Goal: Information Seeking & Learning: Learn about a topic

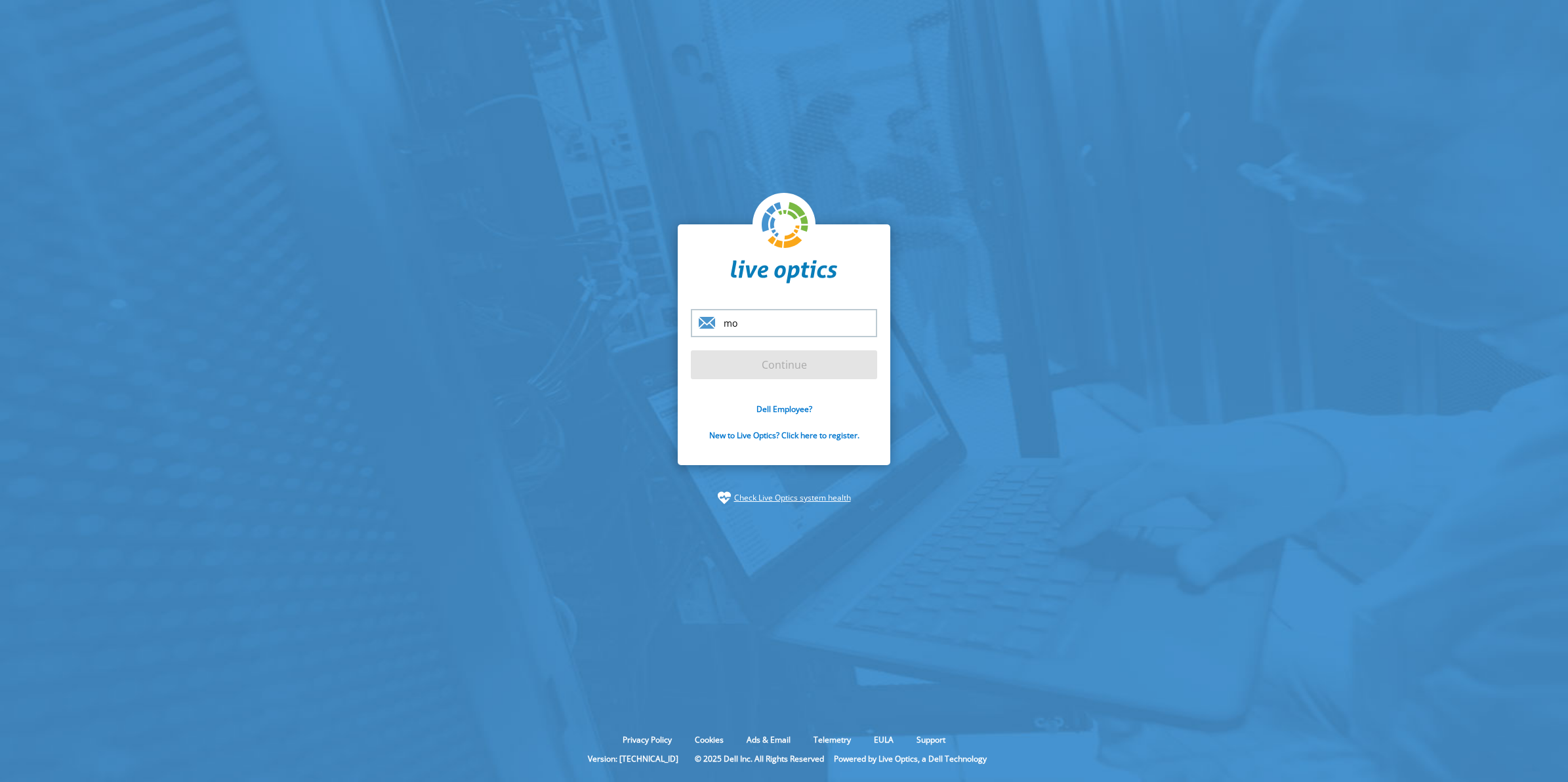
type input "[PERSON_NAME][EMAIL_ADDRESS][DOMAIN_NAME]"
click at [793, 375] on input "Continue" at bounding box center [784, 364] width 186 height 29
click at [822, 371] on input "Continue" at bounding box center [784, 364] width 186 height 29
click at [770, 356] on input "Continue" at bounding box center [784, 364] width 186 height 29
click at [799, 325] on input "[PERSON_NAME][EMAIL_ADDRESS][DOMAIN_NAME]" at bounding box center [784, 323] width 186 height 28
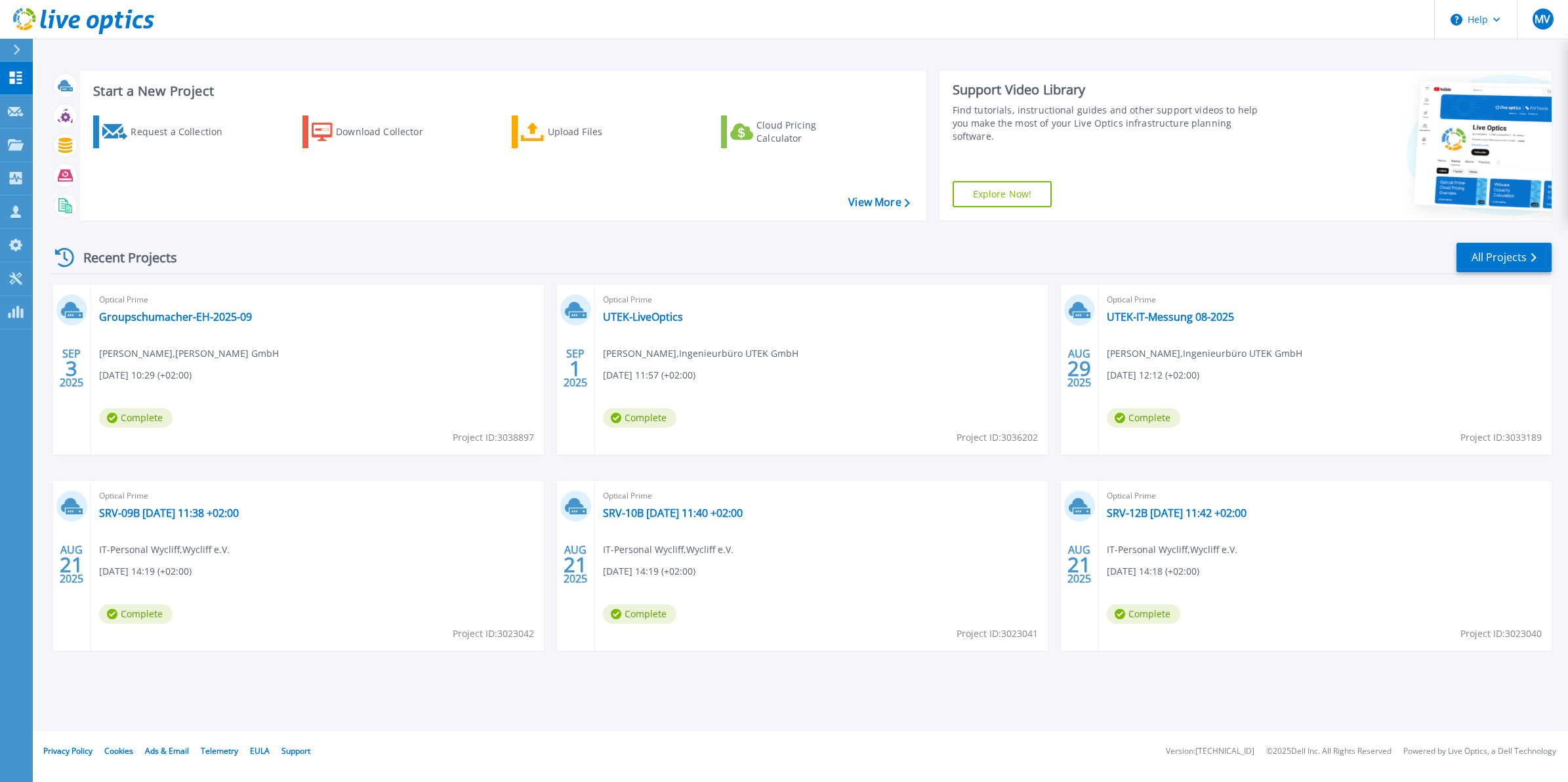
click at [14, 48] on icon at bounding box center [16, 49] width 7 height 11
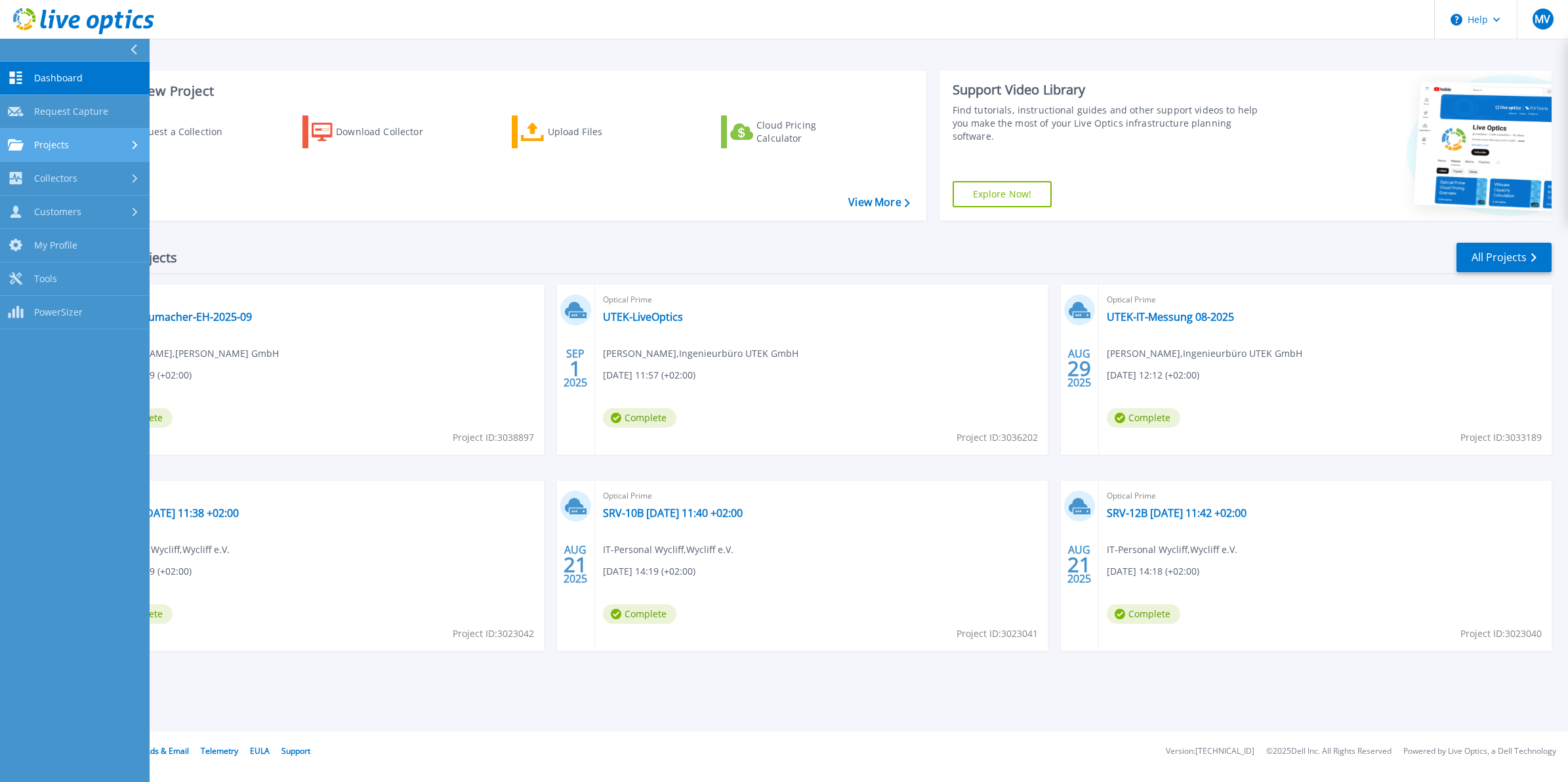
click at [61, 149] on span "Projects" at bounding box center [52, 145] width 34 height 11
click at [63, 176] on link "Search Projects" at bounding box center [75, 179] width 149 height 34
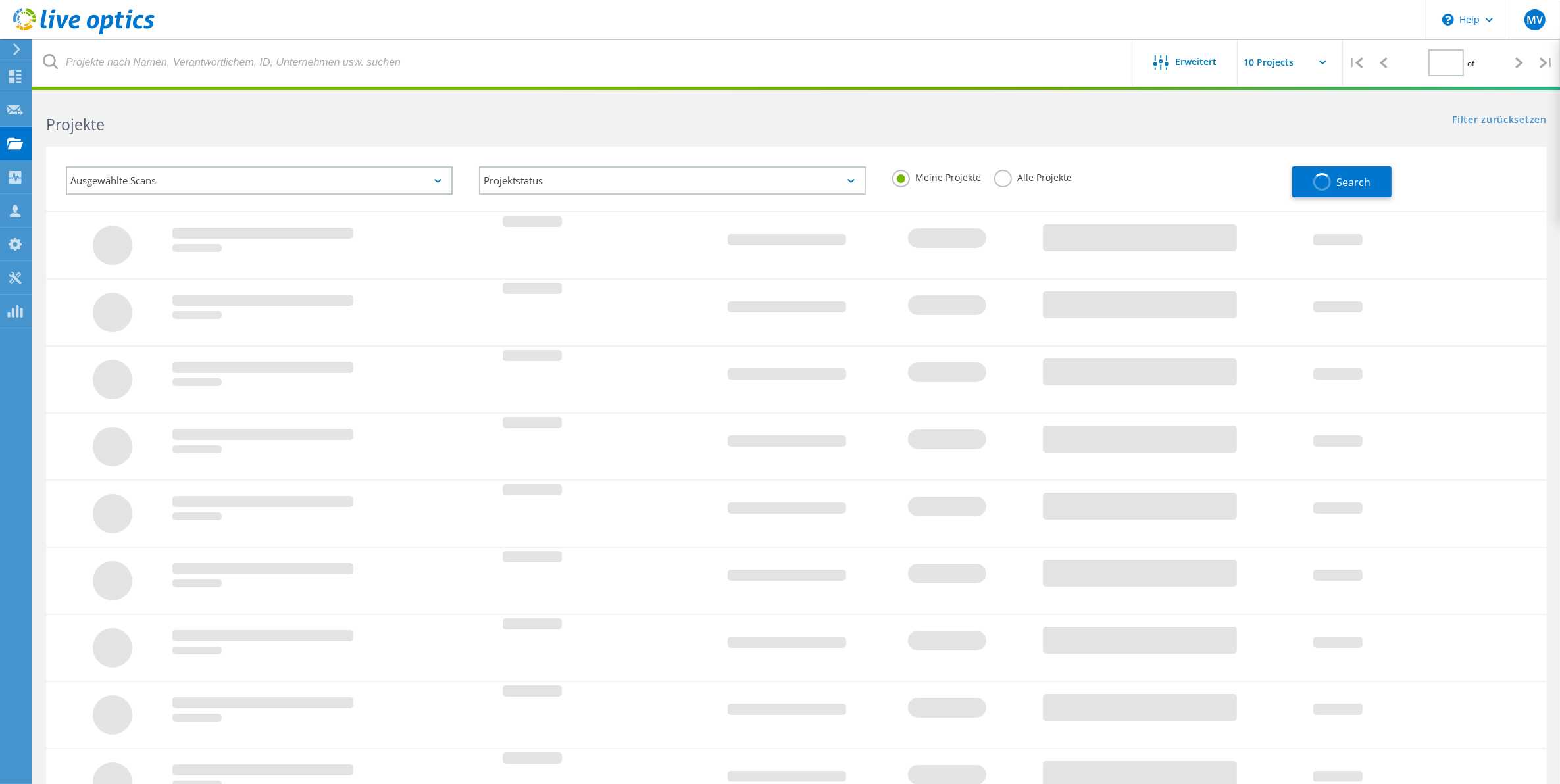
type input "1"
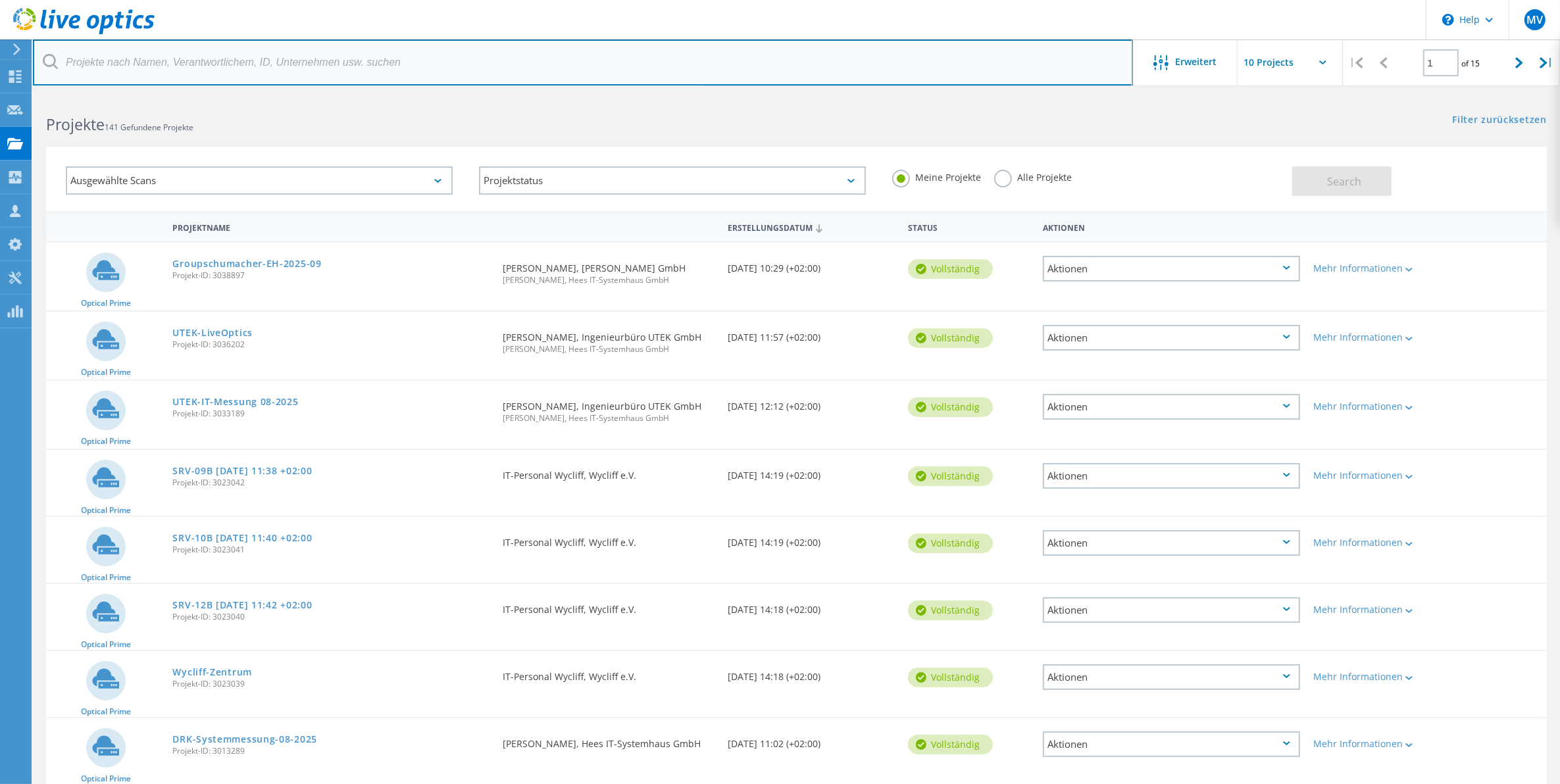
click at [330, 77] on input "text" at bounding box center [583, 62] width 1100 height 46
type input "hedrich"
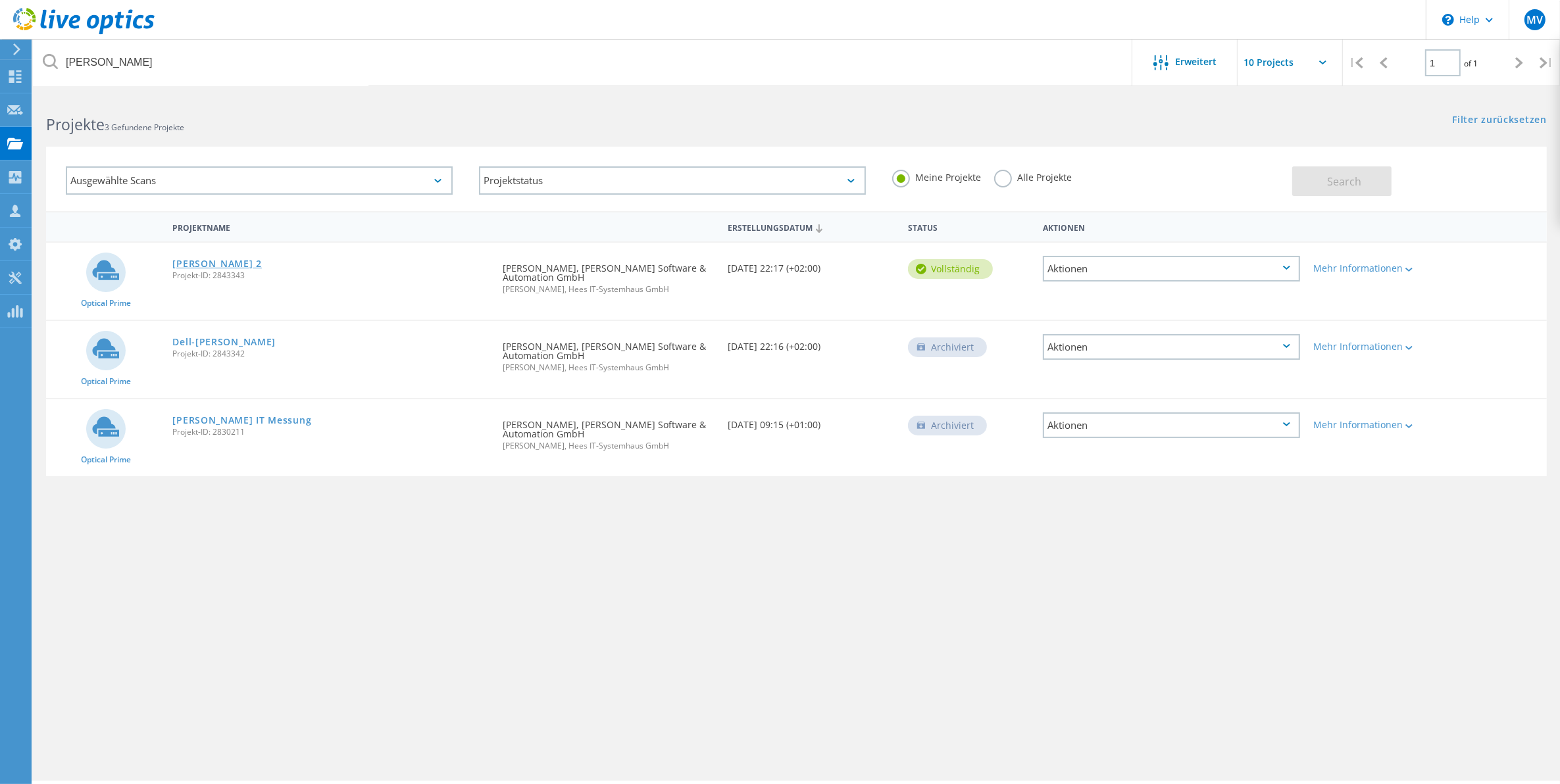
click at [212, 262] on link "[PERSON_NAME] 2" at bounding box center [217, 263] width 90 height 9
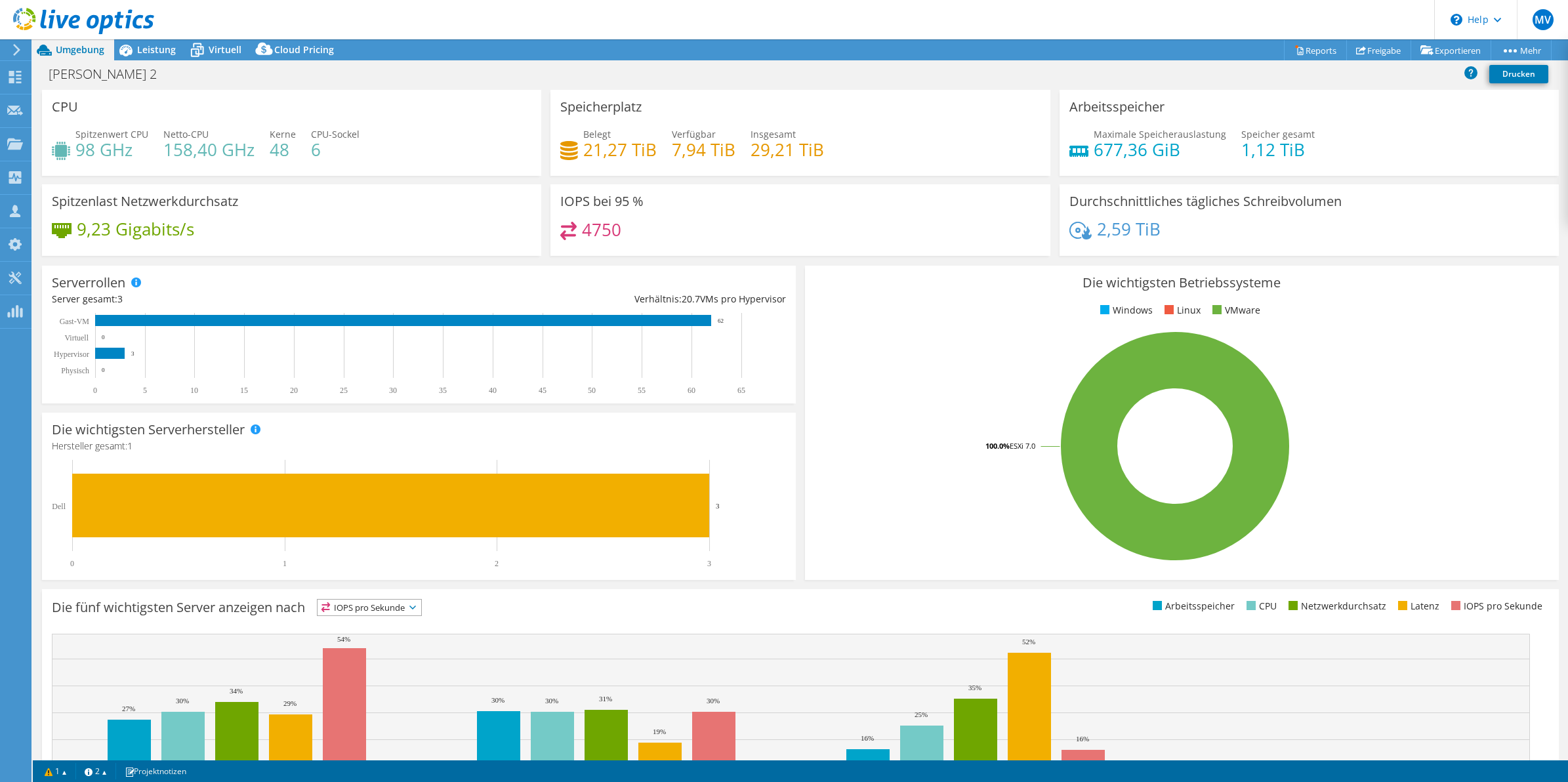
select select "EUFrankfurt"
select select "USD"
click at [207, 44] on icon at bounding box center [198, 50] width 23 height 23
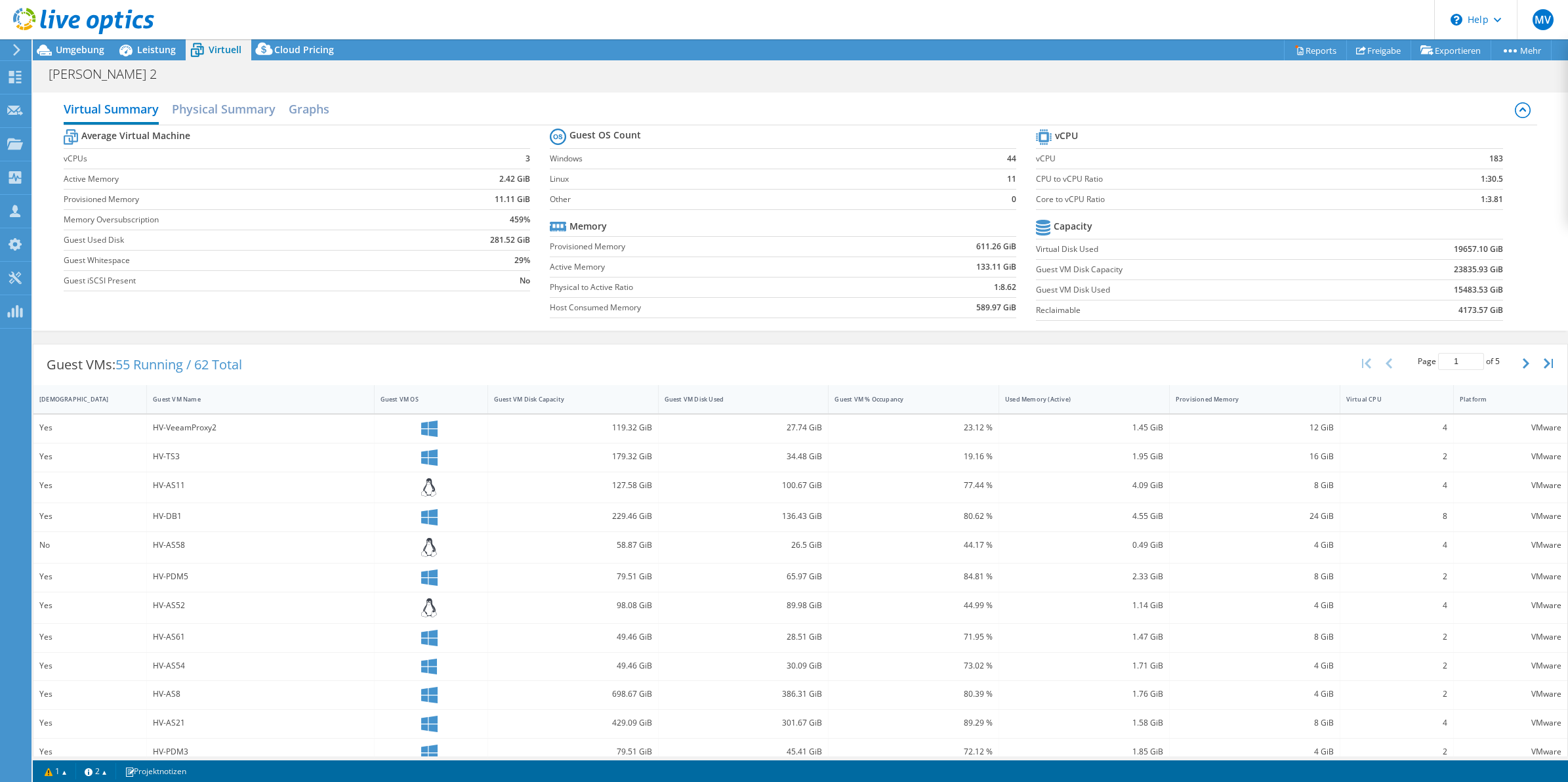
click at [1202, 61] on div "HEDRICH Messung 2 Drucken" at bounding box center [800, 73] width 1535 height 25
click at [1496, 25] on div "\n Help" at bounding box center [1475, 20] width 83 height 39
click at [1336, 110] on div "Virtual Summary Physical Summary Graphs" at bounding box center [801, 111] width 1474 height 30
click at [1175, 99] on div "Virtual Summary Physical Summary Graphs" at bounding box center [801, 111] width 1474 height 30
click at [1461, 28] on div "\n Help" at bounding box center [1475, 20] width 83 height 39
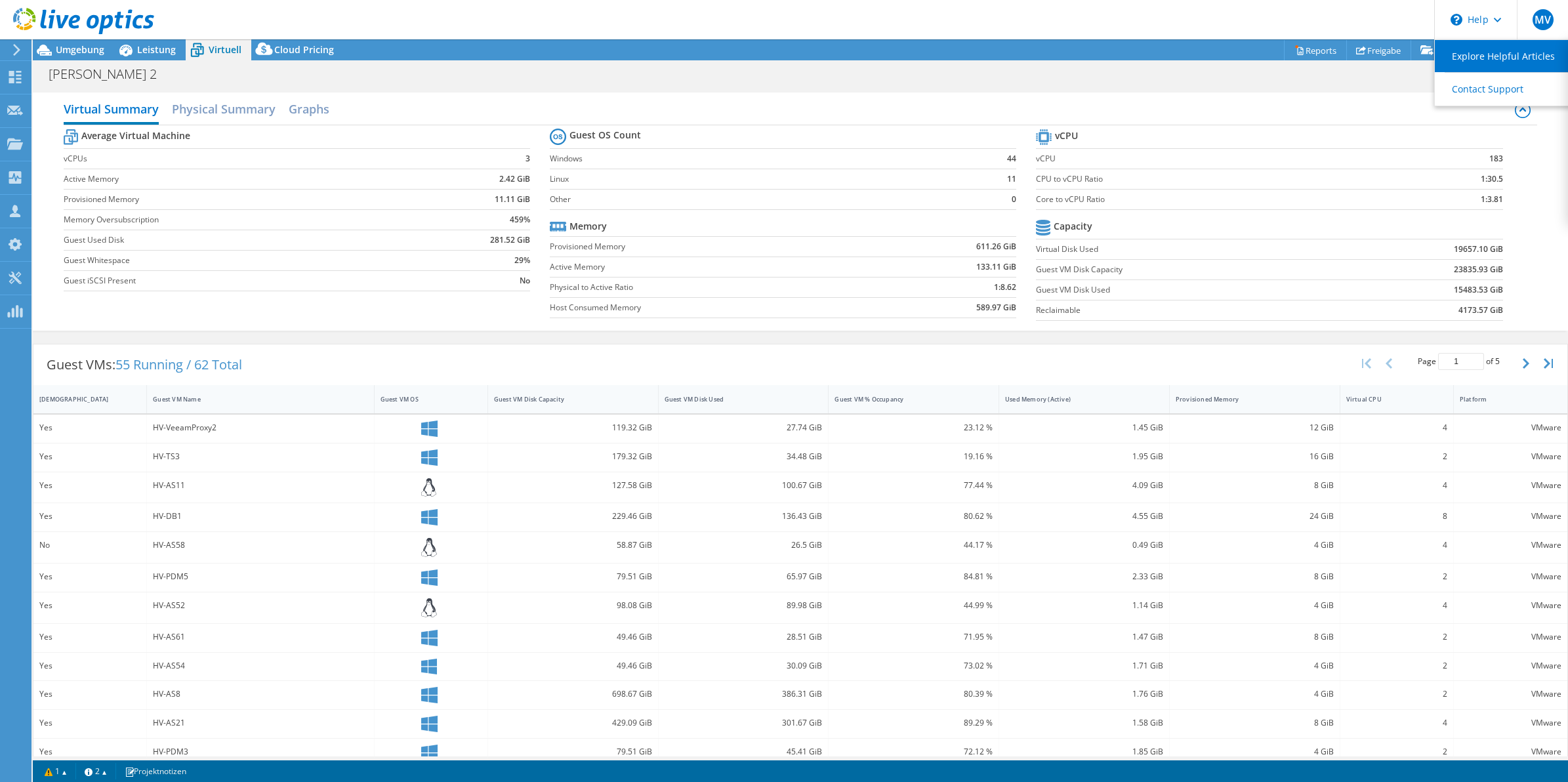
click at [1493, 54] on link "Explore Helpful Articles" at bounding box center [1507, 56] width 146 height 32
drag, startPoint x: 1099, startPoint y: 248, endPoint x: 1028, endPoint y: 249, distance: 71.0
click at [1036, 249] on label "Virtual Disk Used" at bounding box center [1188, 249] width 305 height 13
copy label "Virtual Disk Used"
click at [1078, 269] on label "Guest VM Disk Capacity" at bounding box center [1188, 270] width 305 height 13
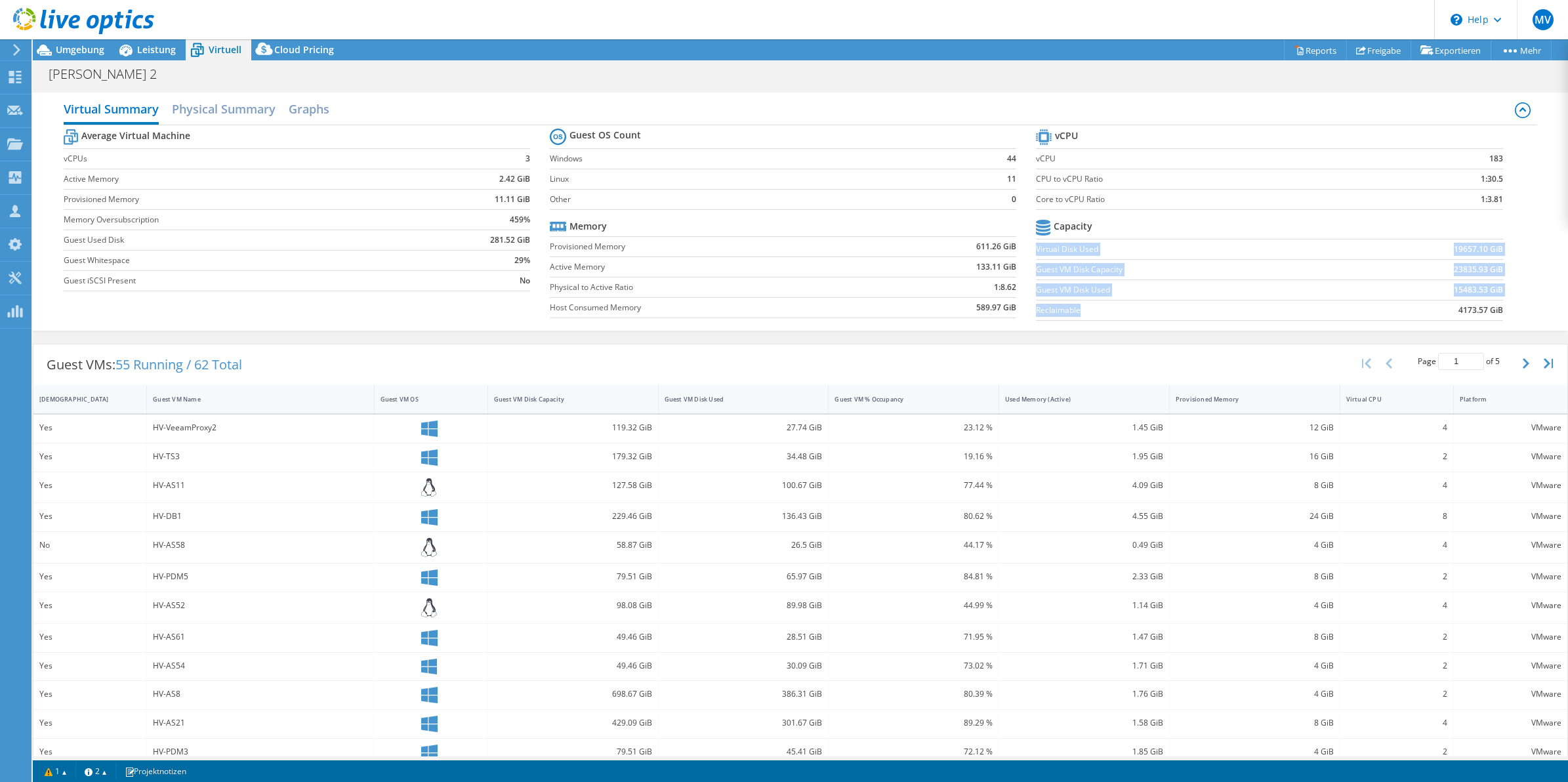
drag, startPoint x: 1078, startPoint y: 316, endPoint x: 1029, endPoint y: 250, distance: 82.2
click at [1036, 250] on tbody "Capacity Virtual Disk Used 19657.10 GiB Guest VM Disk Capacity 23835.93 GiB Gue…" at bounding box center [1269, 268] width 466 height 104
copy tbody "Virtual Disk Used 19657.10 GiB Guest VM Disk Capacity 23835.93 GiB Guest VM Dis…"
click at [1477, 313] on b "4173.57 GiB" at bounding box center [1480, 311] width 44 height 13
drag, startPoint x: 1493, startPoint y: 313, endPoint x: 1444, endPoint y: 313, distance: 49.0
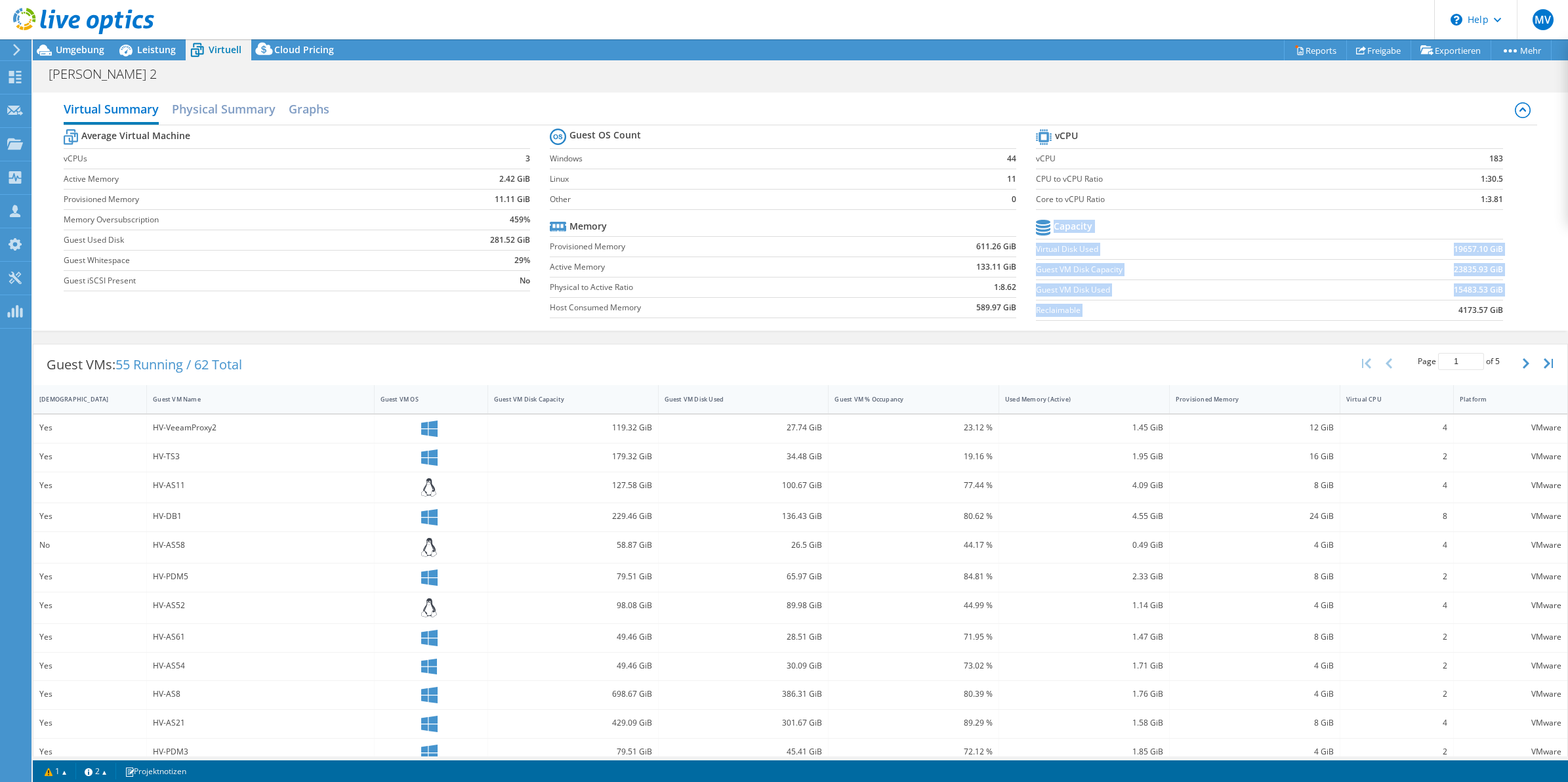
click at [1444, 313] on section "vCPU vCPU 183 CPU to vCPU Ratio 1:30.5 Core to vCPU Ratio 1:3.81 Capacity Virtu…" at bounding box center [1279, 227] width 486 height 202
copy tbody "Capacity Virtual Disk Used 19657.10 GiB Guest VM Disk Capacity 23835.93 GiB Gue…"
click at [456, 84] on div "HEDRICH Messung 2 Drucken" at bounding box center [800, 74] width 1535 height 25
click at [145, 49] on span "Leistung" at bounding box center [156, 49] width 39 height 12
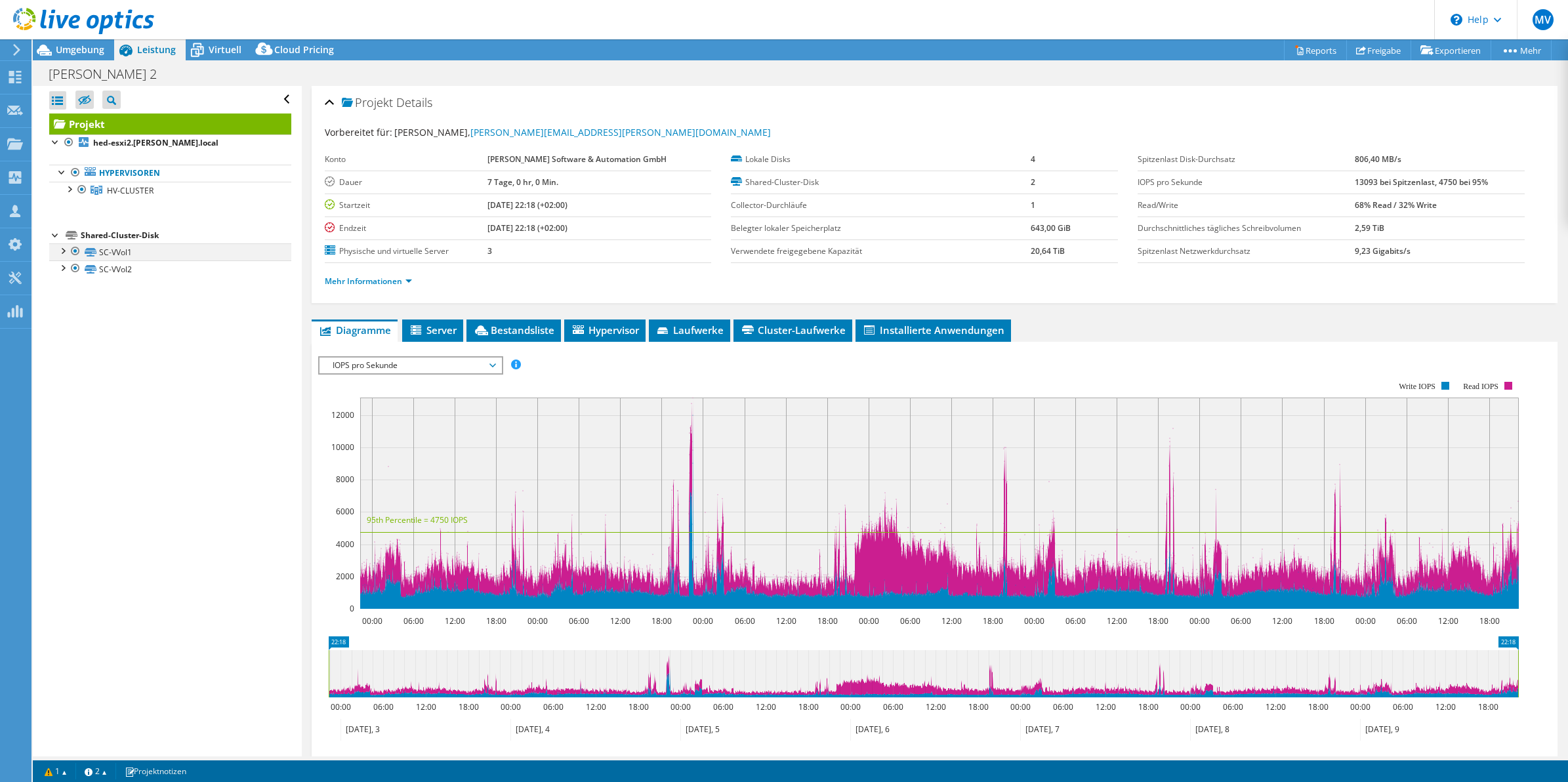
click at [66, 251] on div at bounding box center [62, 250] width 13 height 13
click at [61, 324] on div at bounding box center [62, 319] width 13 height 13
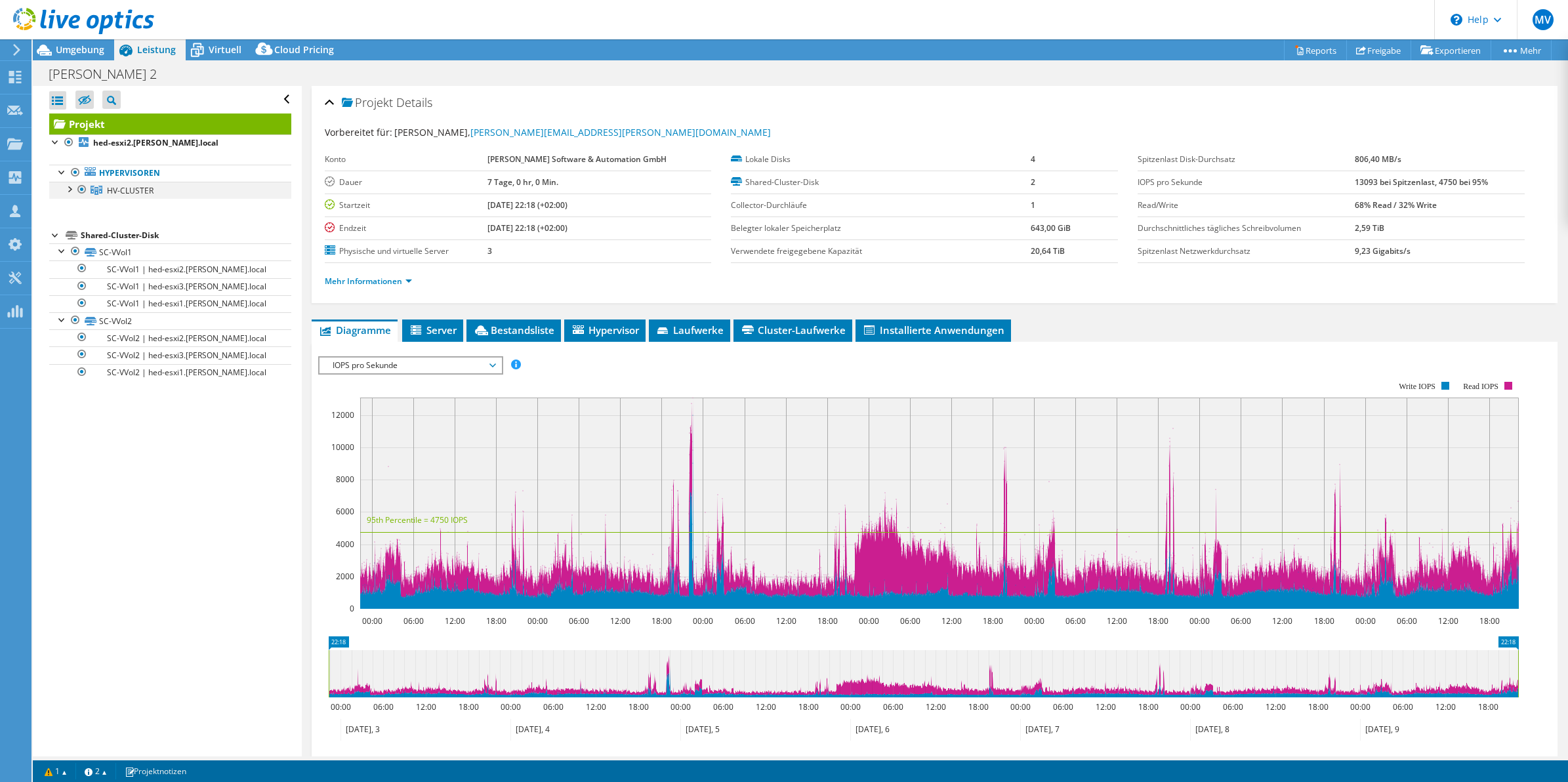
click at [70, 191] on div at bounding box center [69, 189] width 13 height 13
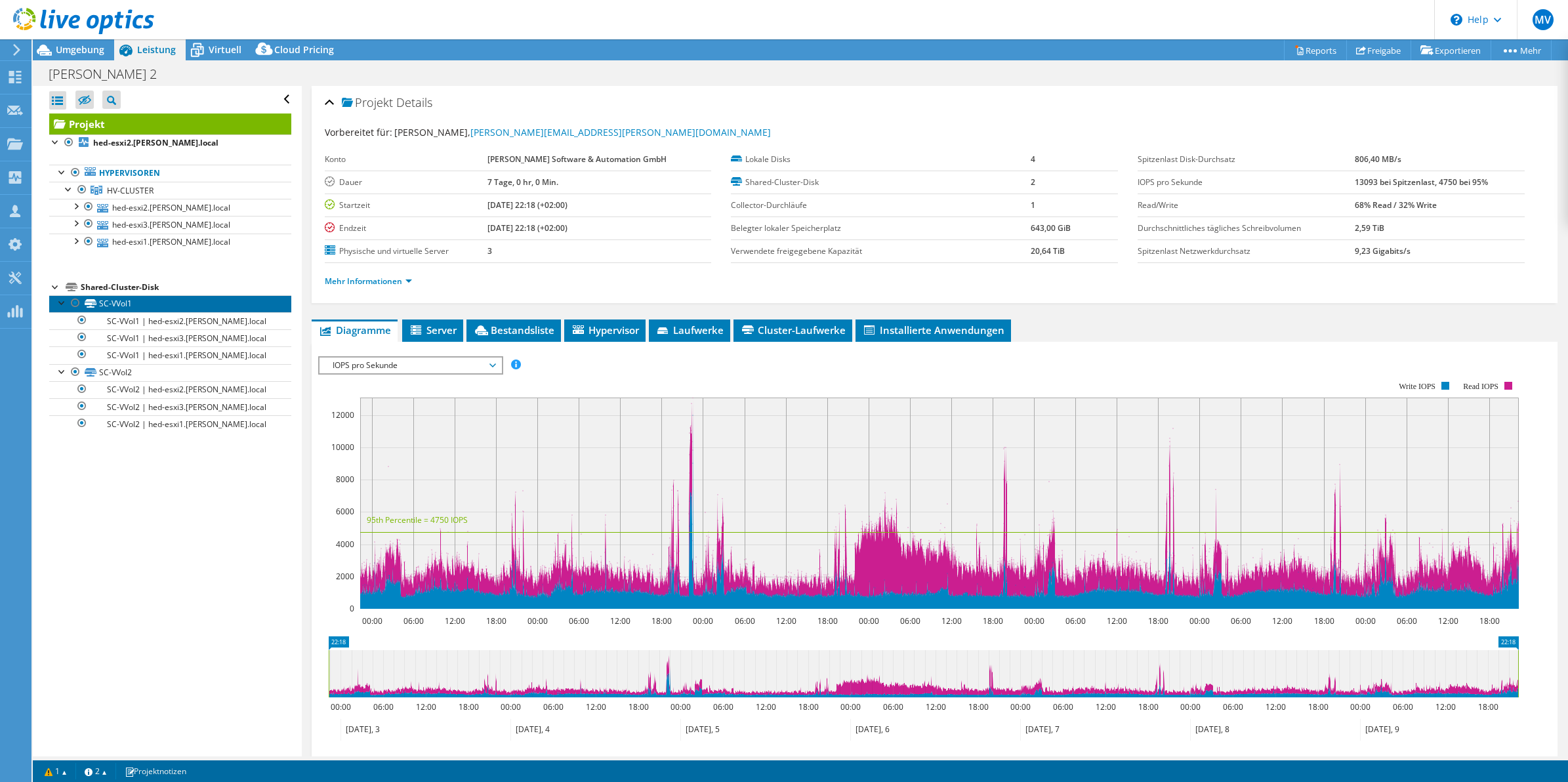
click at [121, 302] on link "SC-VVol1" at bounding box center [170, 303] width 242 height 17
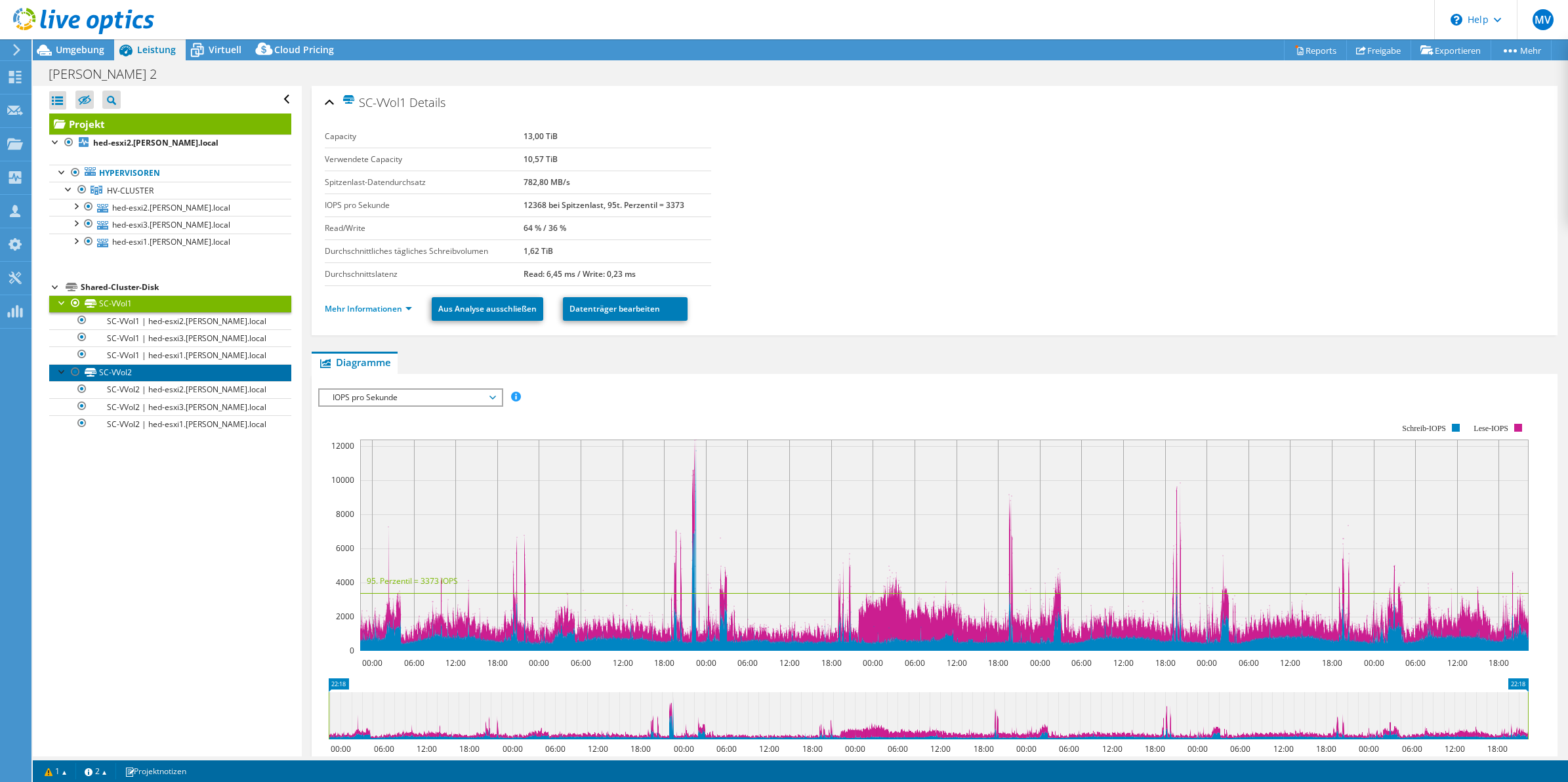
click at [130, 374] on link "SC-VVol2" at bounding box center [170, 372] width 242 height 17
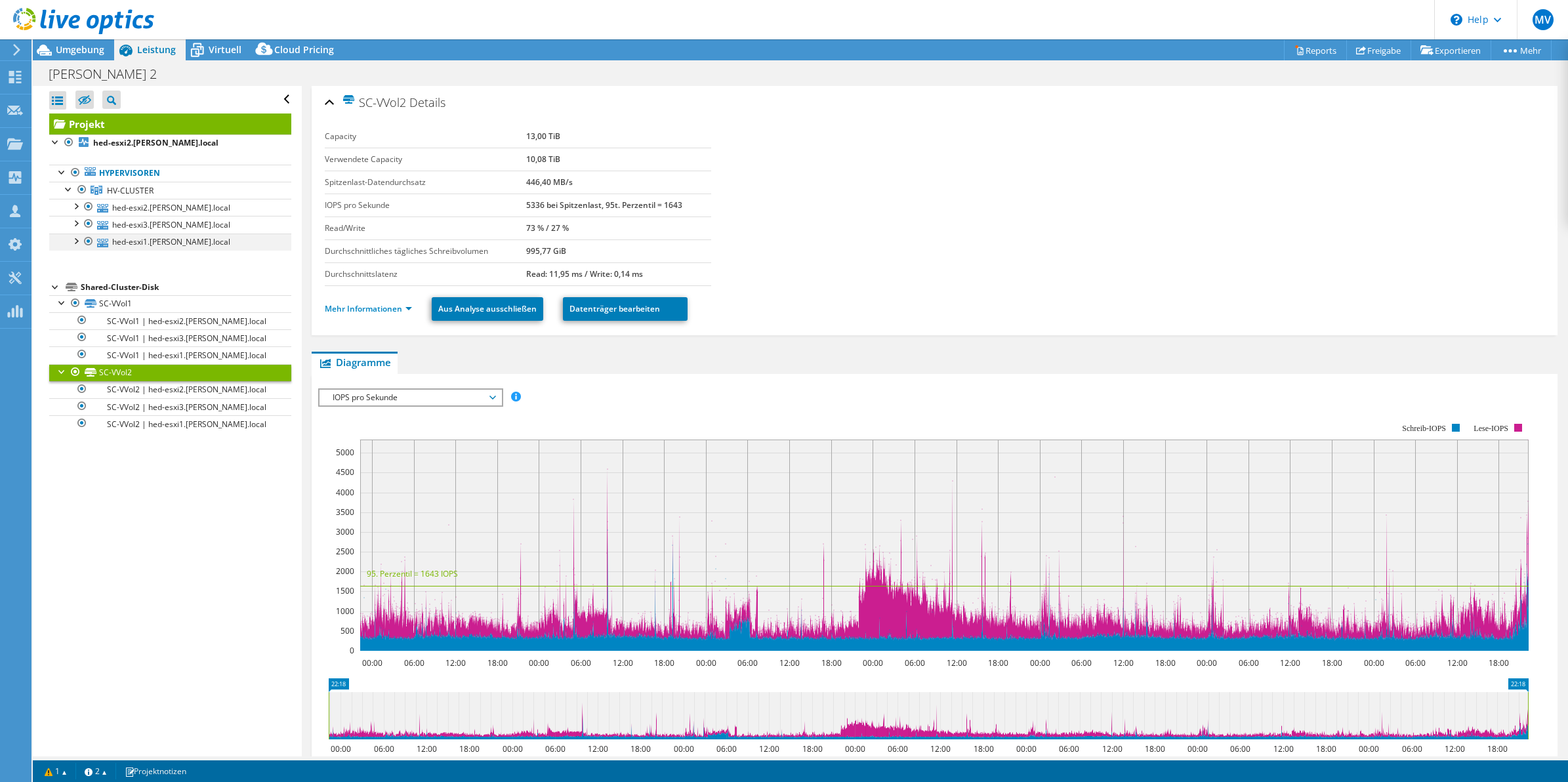
click at [76, 243] on div at bounding box center [75, 240] width 13 height 13
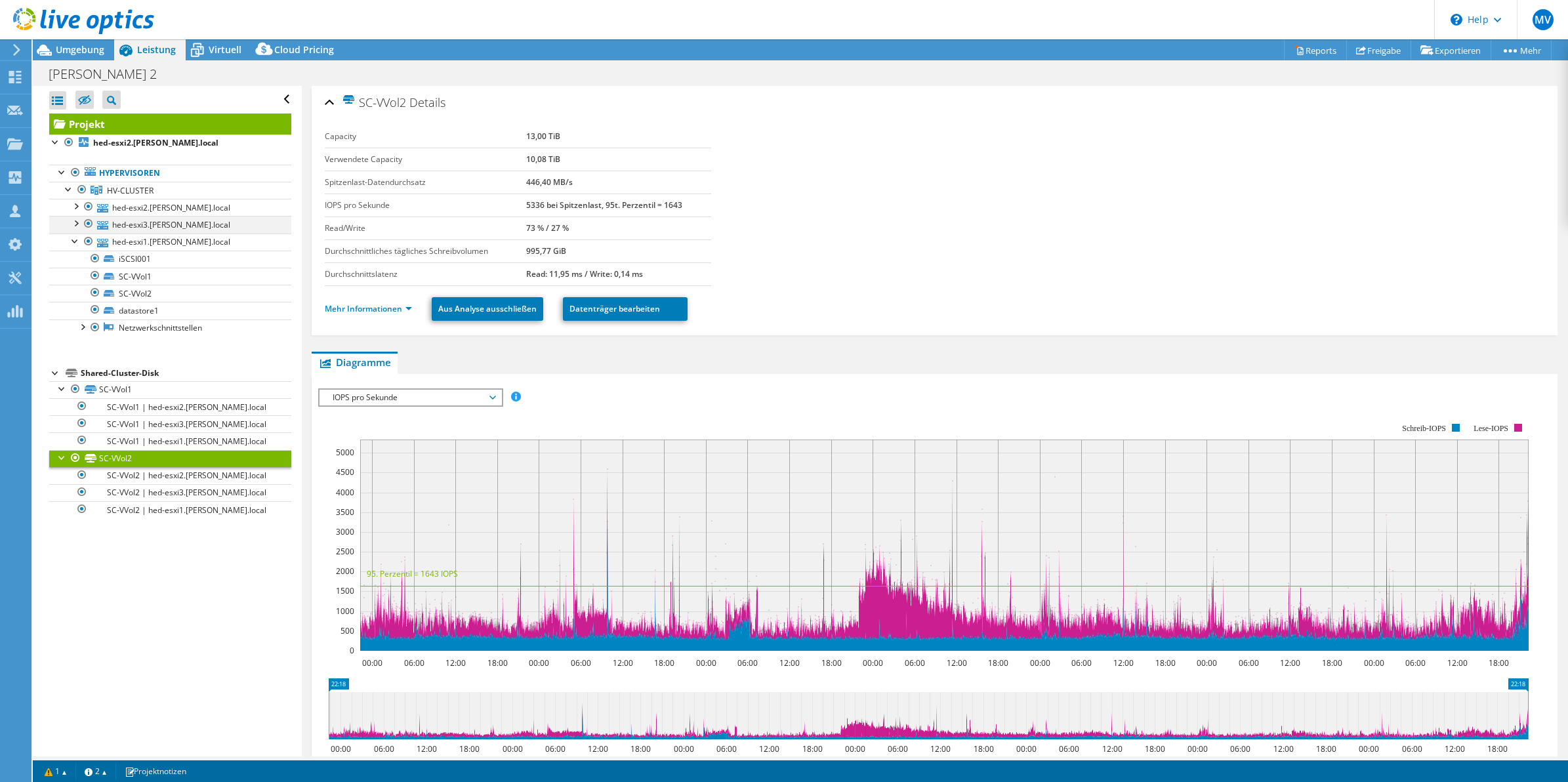
click at [76, 225] on div at bounding box center [75, 222] width 13 height 13
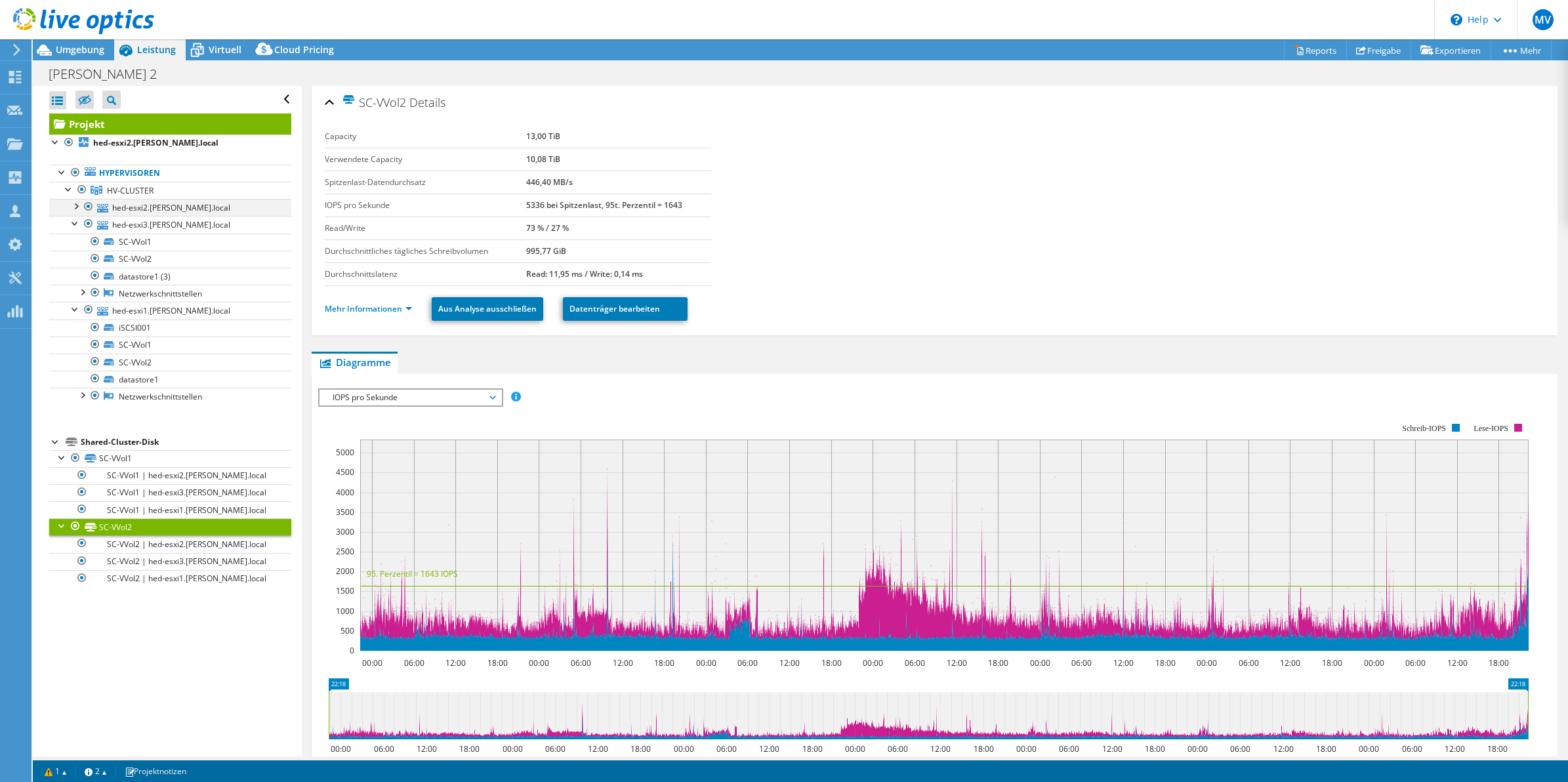
click at [73, 206] on div at bounding box center [75, 206] width 13 height 13
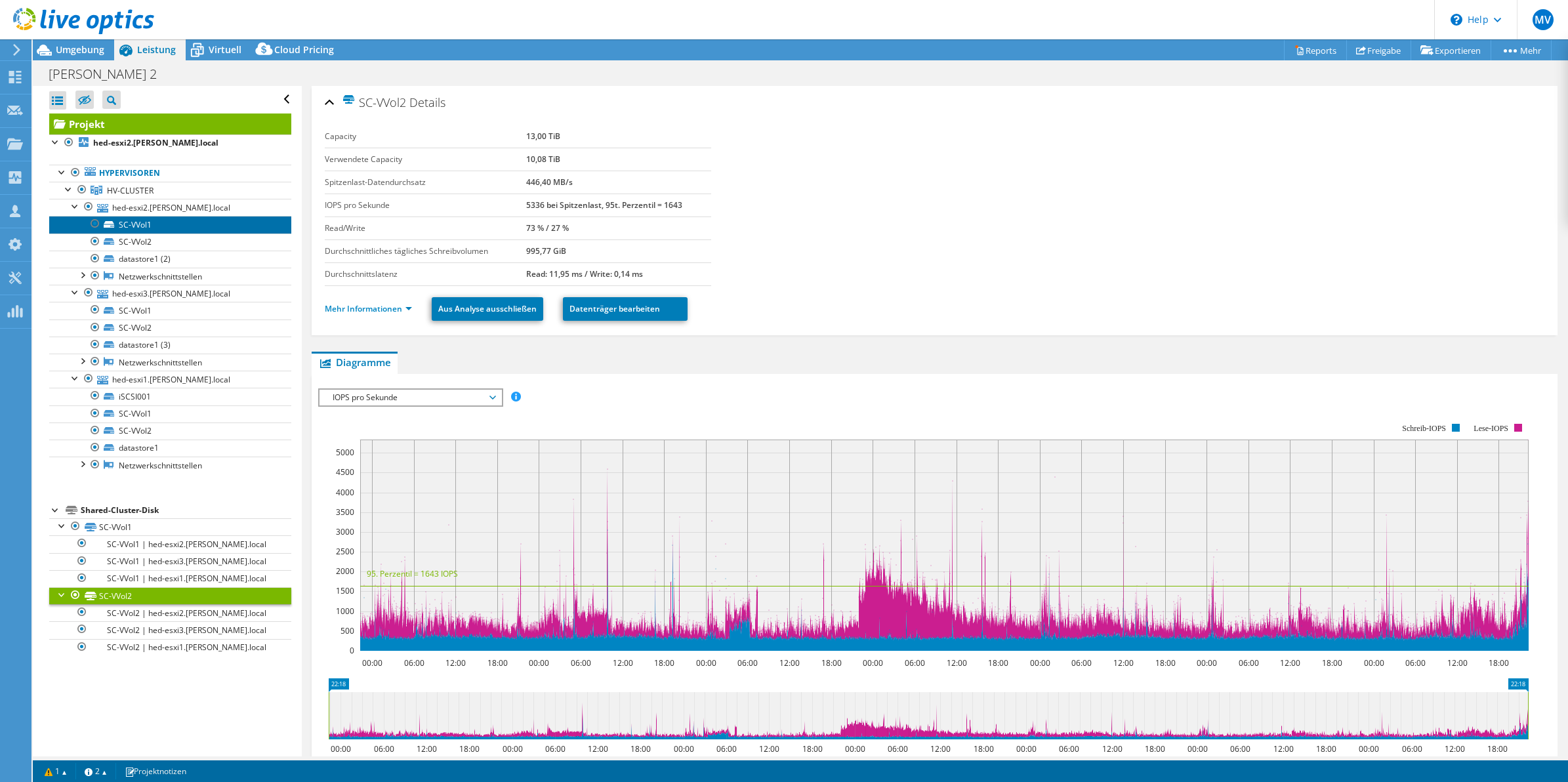
click at [133, 228] on link "SC-VVol1" at bounding box center [170, 224] width 242 height 17
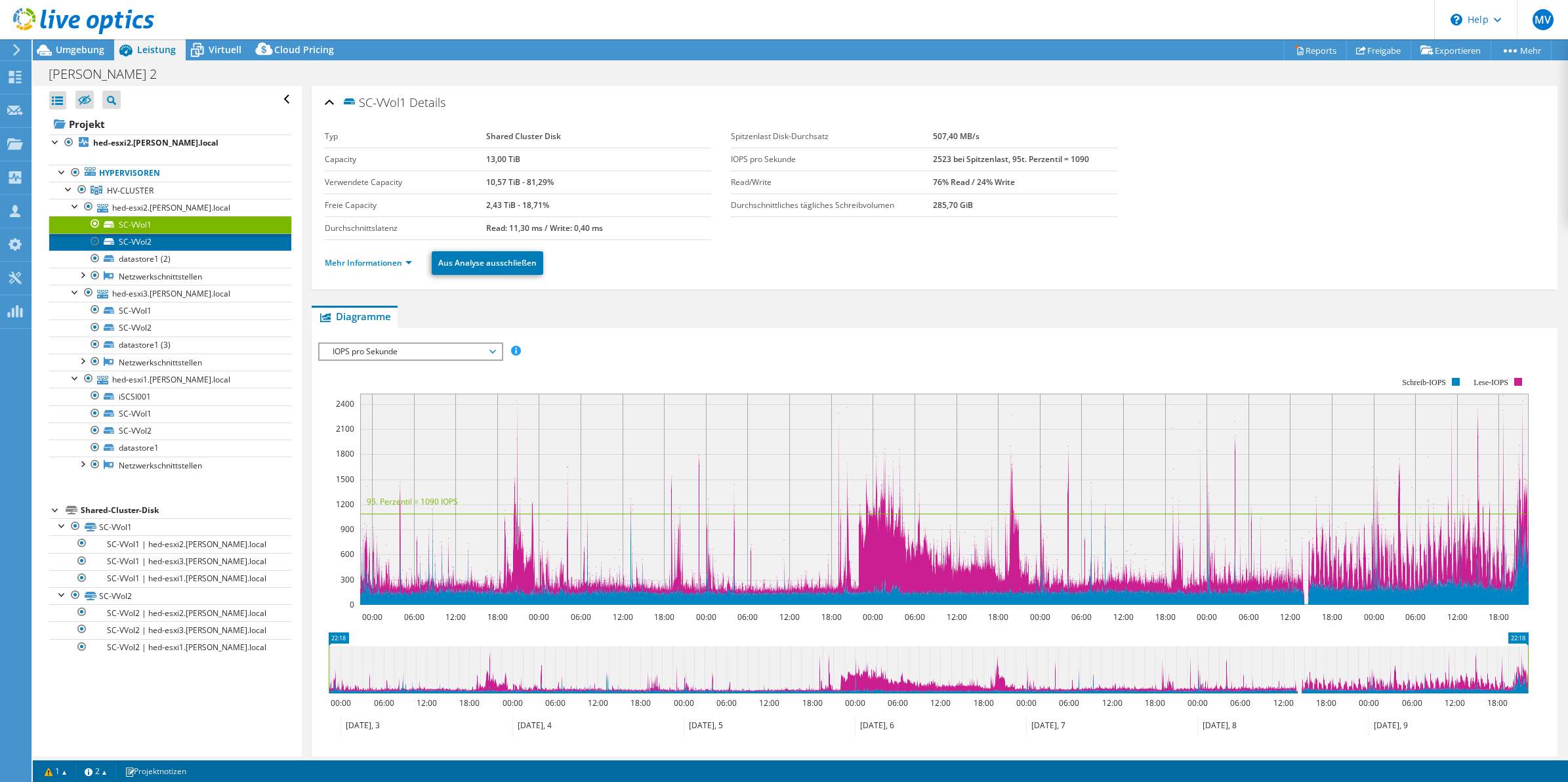
click at [130, 246] on link "SC-VVol2" at bounding box center [170, 242] width 242 height 17
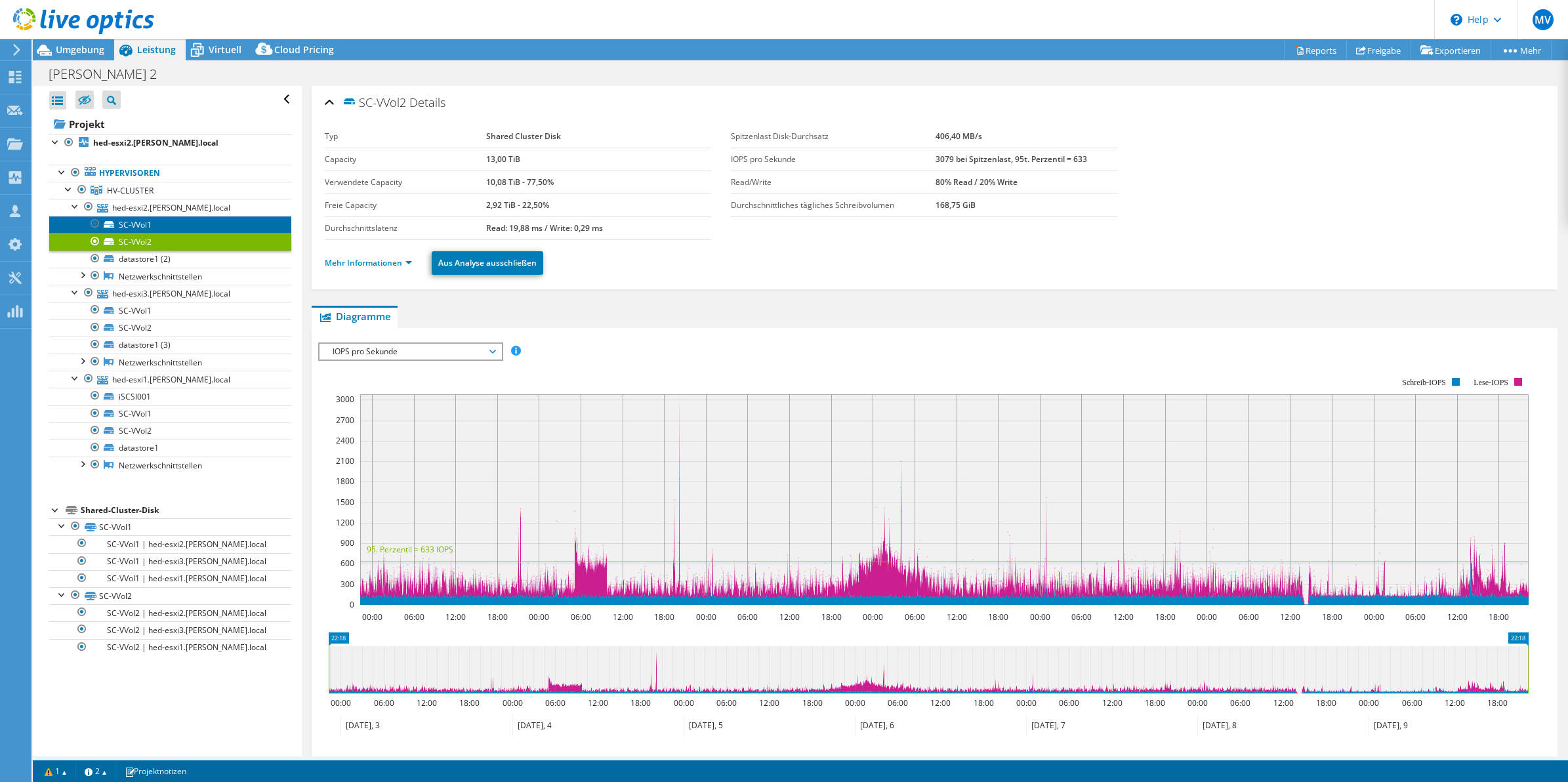
click at [139, 225] on link "SC-VVol1" at bounding box center [170, 224] width 242 height 17
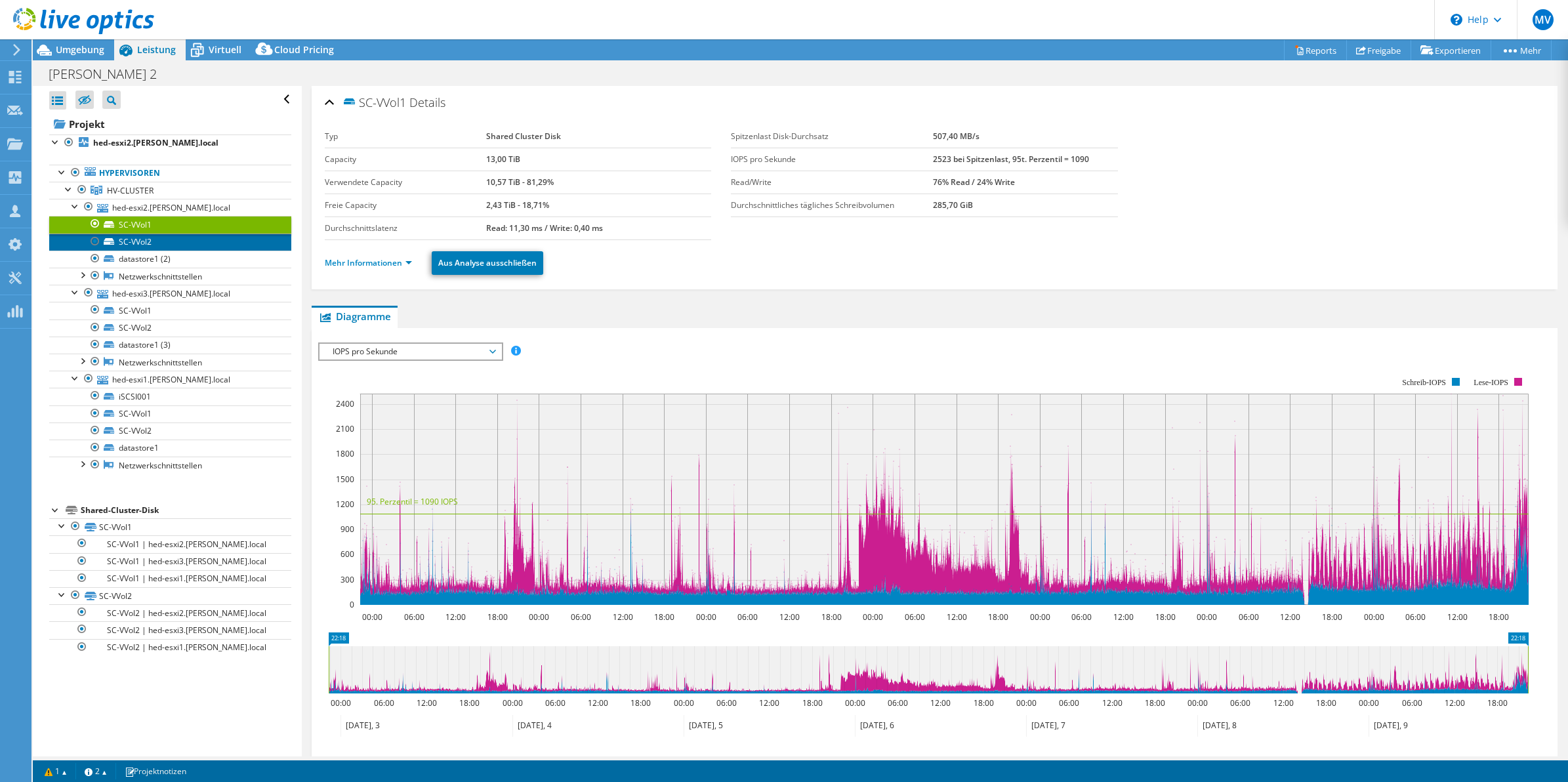
click at [139, 243] on link "SC-VVol2" at bounding box center [170, 242] width 242 height 17
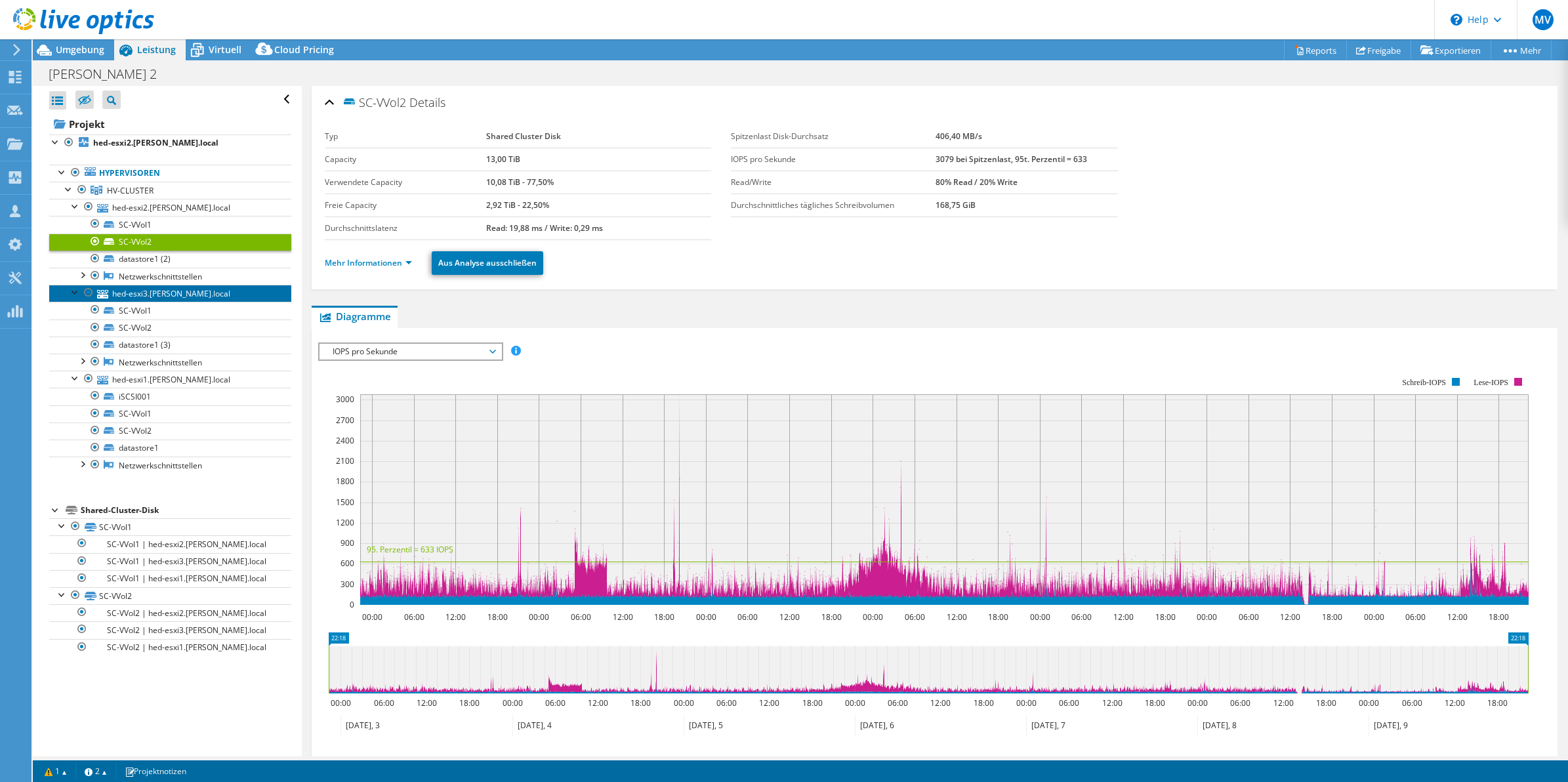
click at [148, 302] on link "hed-esxi3.[PERSON_NAME].local" at bounding box center [170, 293] width 242 height 17
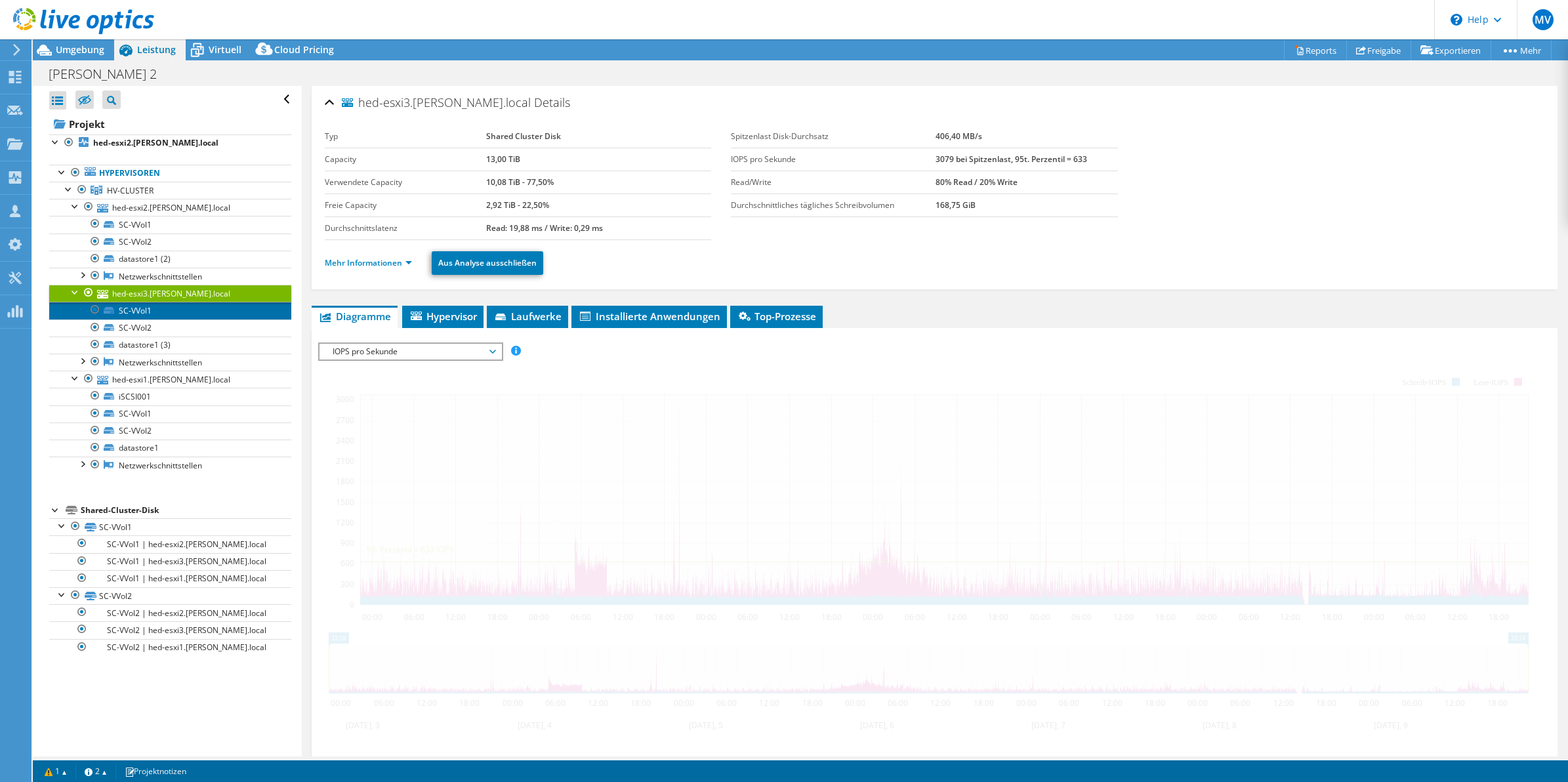
click at [143, 304] on link "SC-VVol1" at bounding box center [170, 310] width 242 height 17
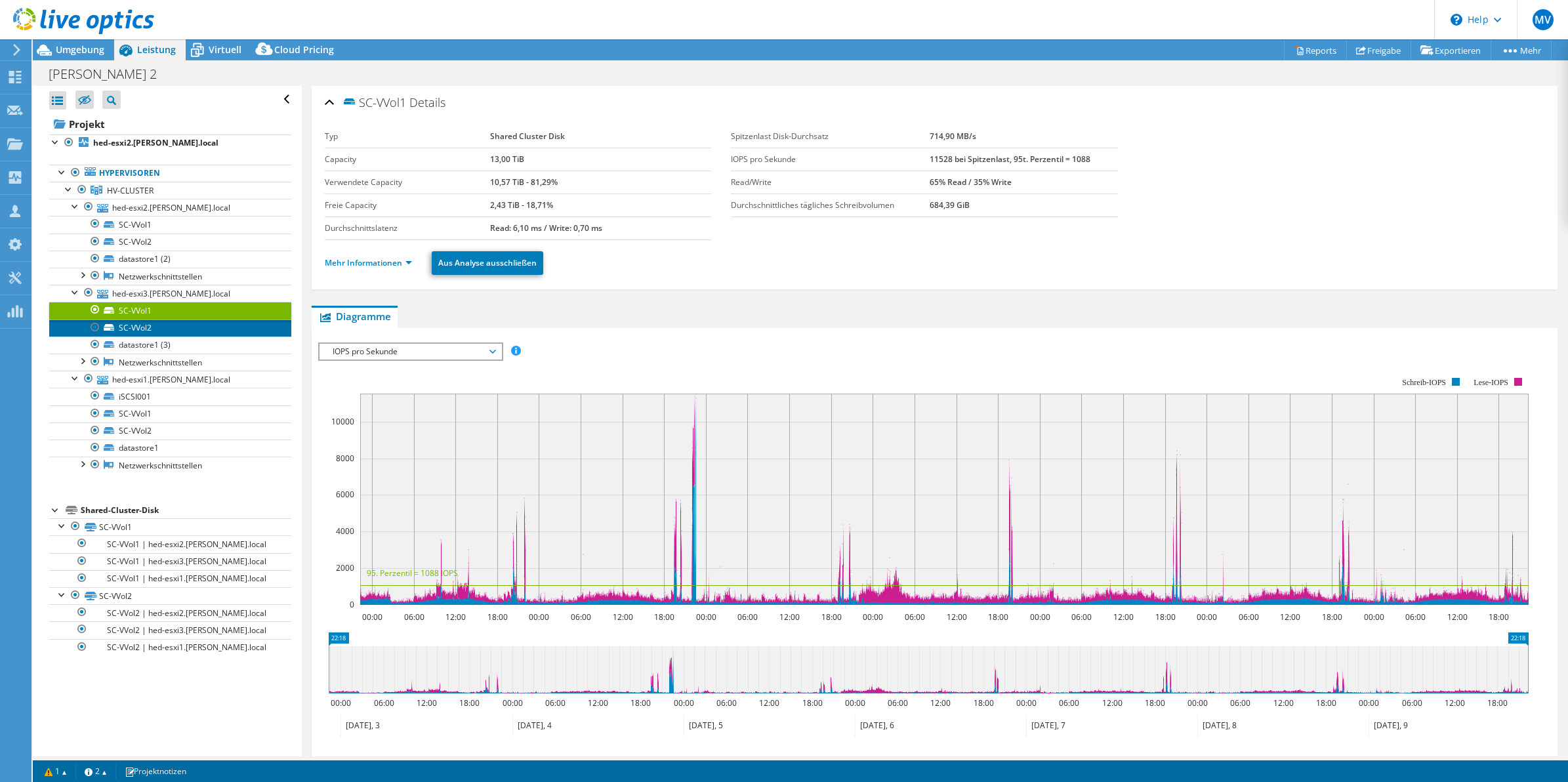
click at [143, 330] on link "SC-VVol2" at bounding box center [170, 328] width 242 height 17
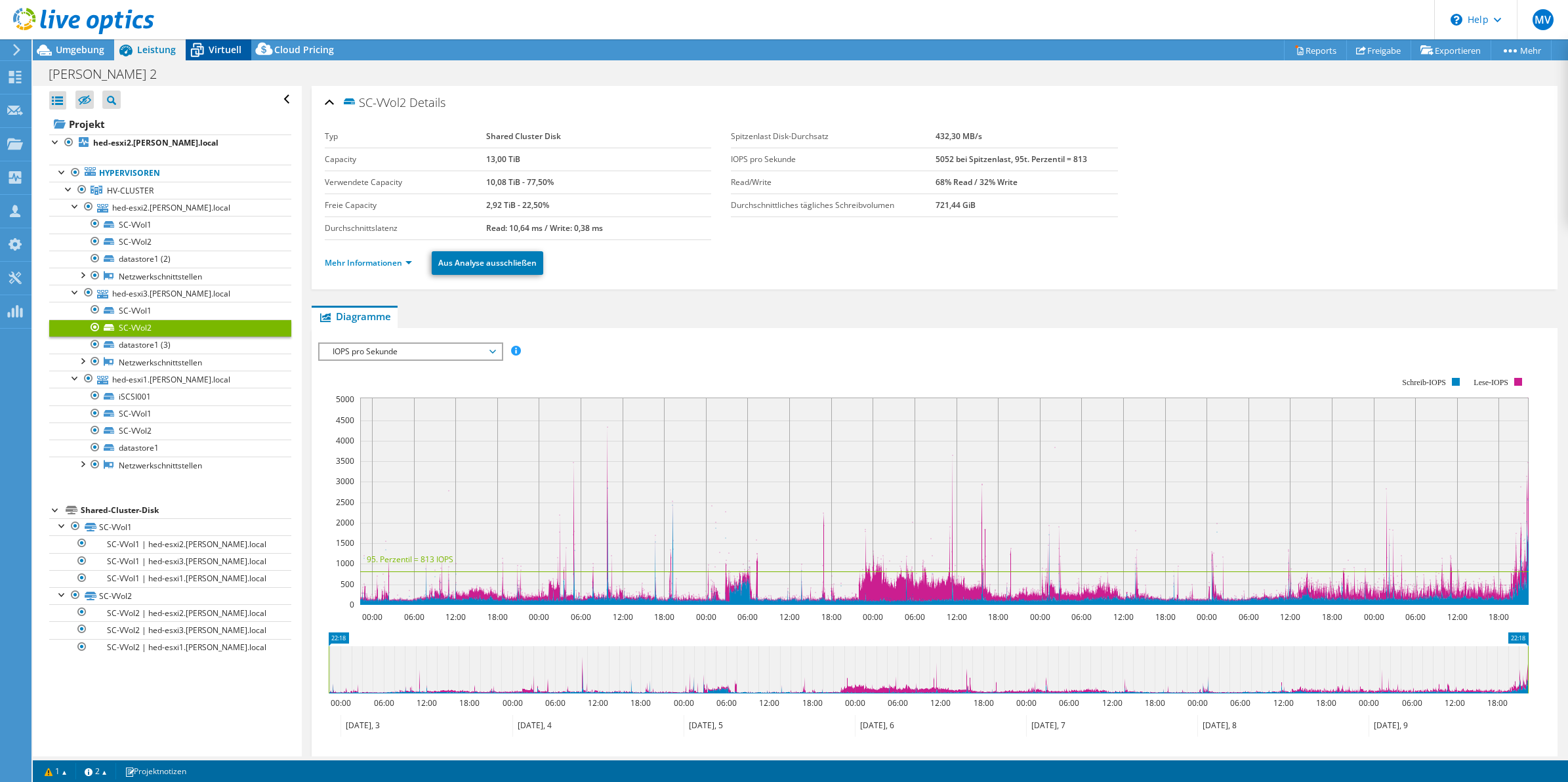
click at [225, 50] on span "Virtuell" at bounding box center [225, 49] width 33 height 12
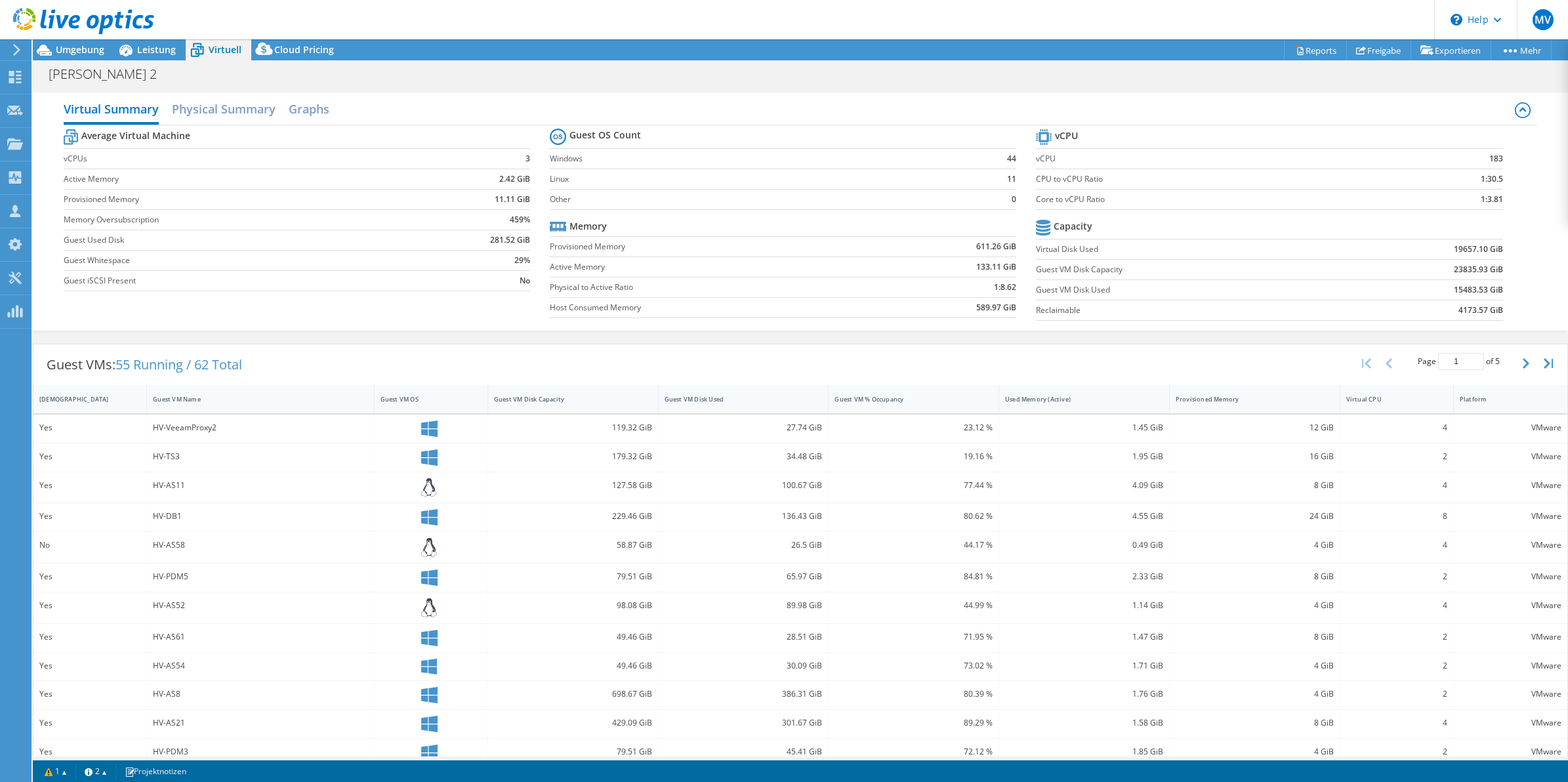
click at [1011, 126] on section "Guest OS Count Windows 44 Linux 11 Other 0 Memory Provisioned Memory 611.26 GiB…" at bounding box center [793, 225] width 486 height 199
click at [152, 48] on span "Leistung" at bounding box center [156, 49] width 39 height 12
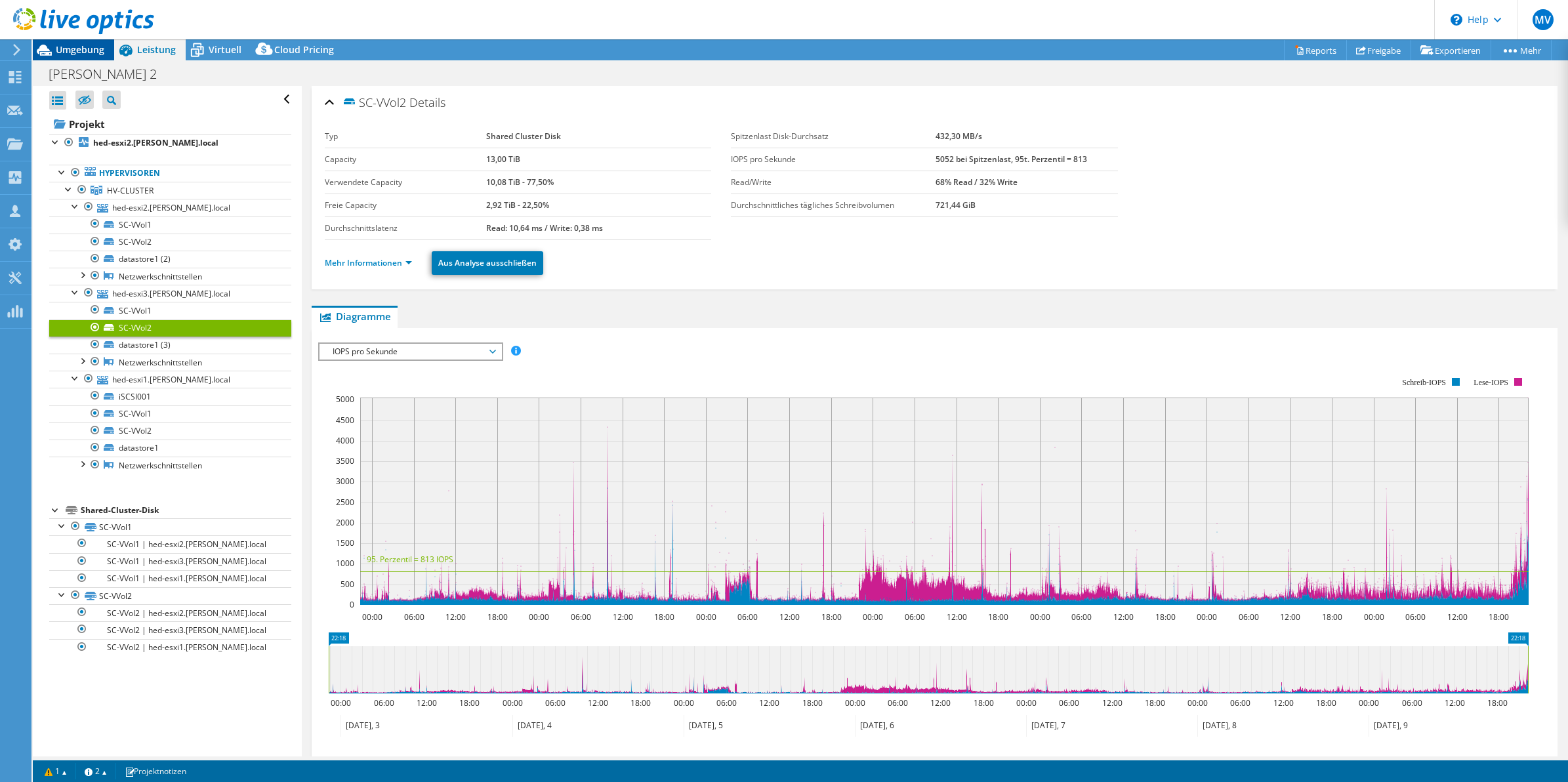
click at [80, 53] on span "Umgebung" at bounding box center [80, 49] width 48 height 12
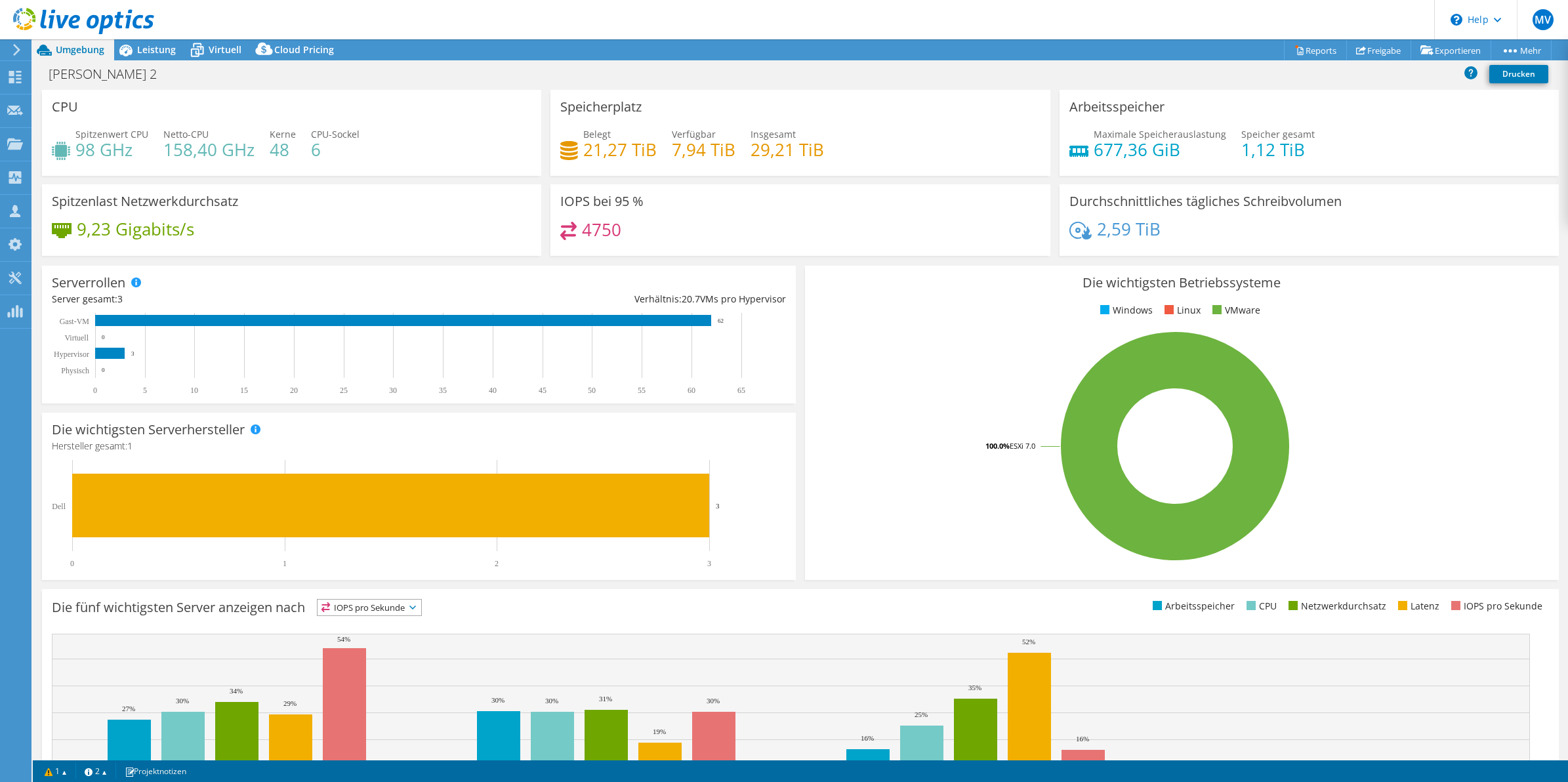
click at [18, 50] on use at bounding box center [16, 50] width 7 height 11
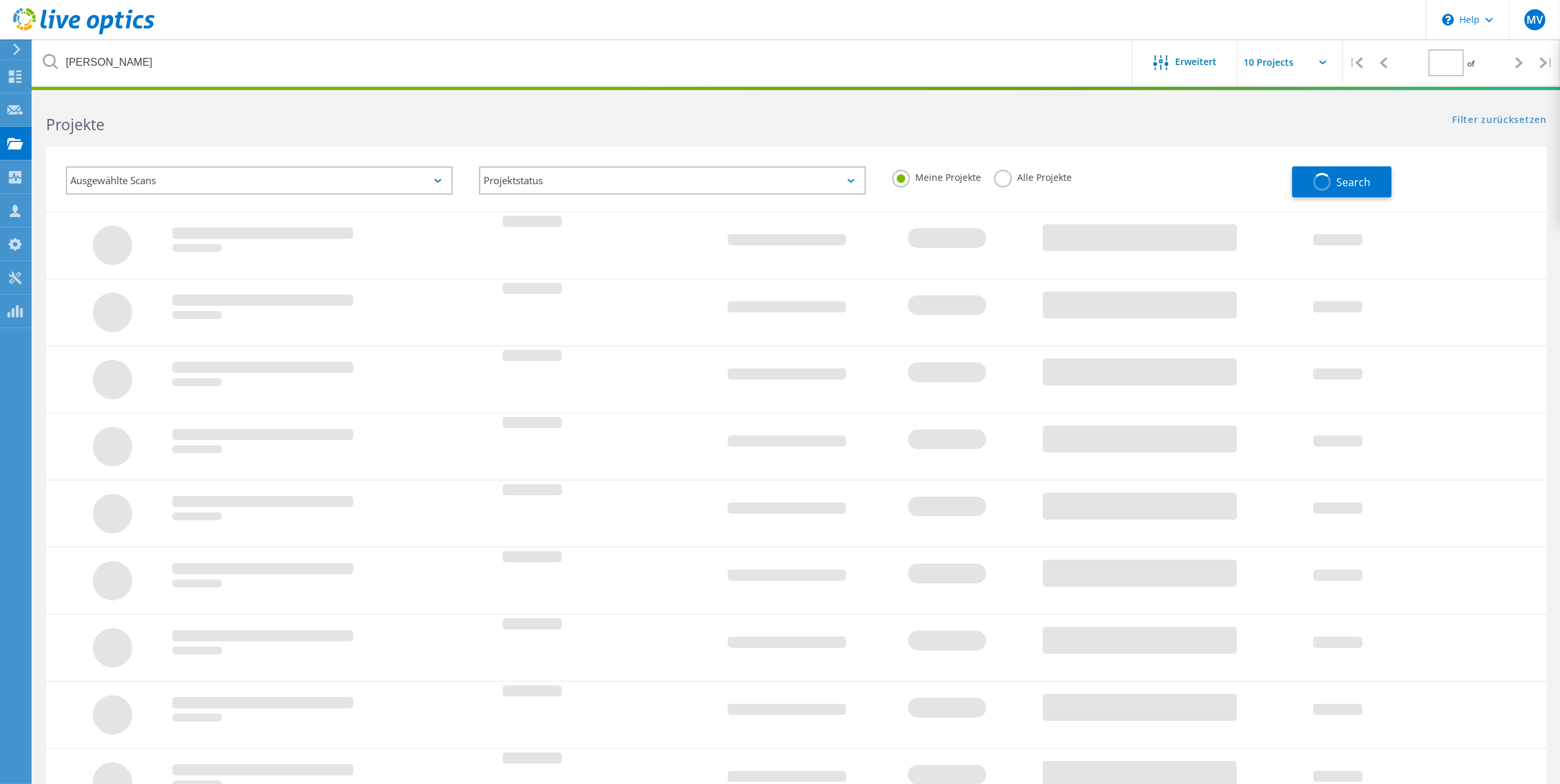
type input "1"
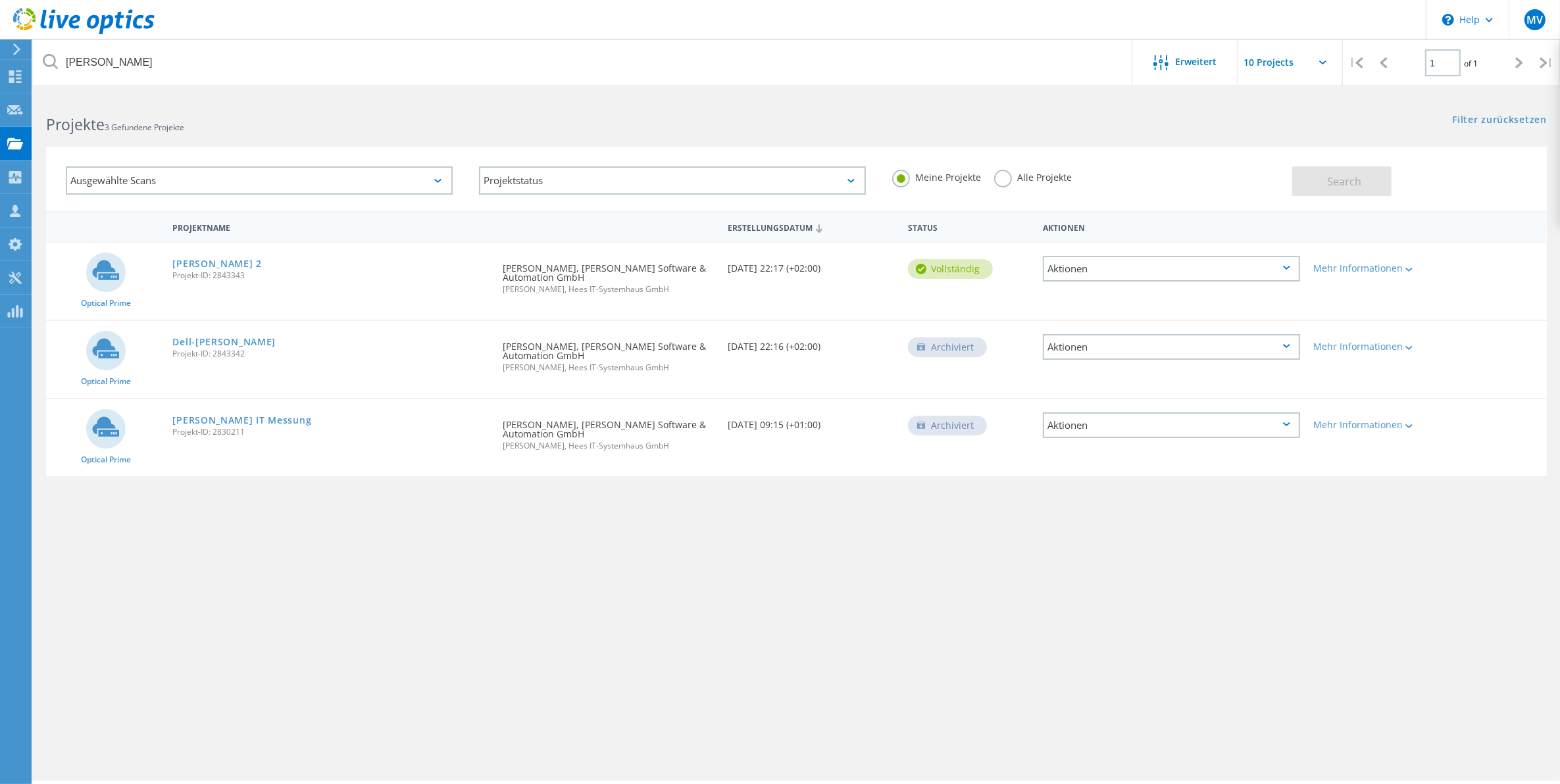
click at [1004, 181] on label "Alle Projekte" at bounding box center [1032, 175] width 77 height 12
click at [0, 0] on input "Alle Projekte" at bounding box center [0, 0] width 0 height 0
click at [1344, 183] on span "Search" at bounding box center [1345, 182] width 35 height 15
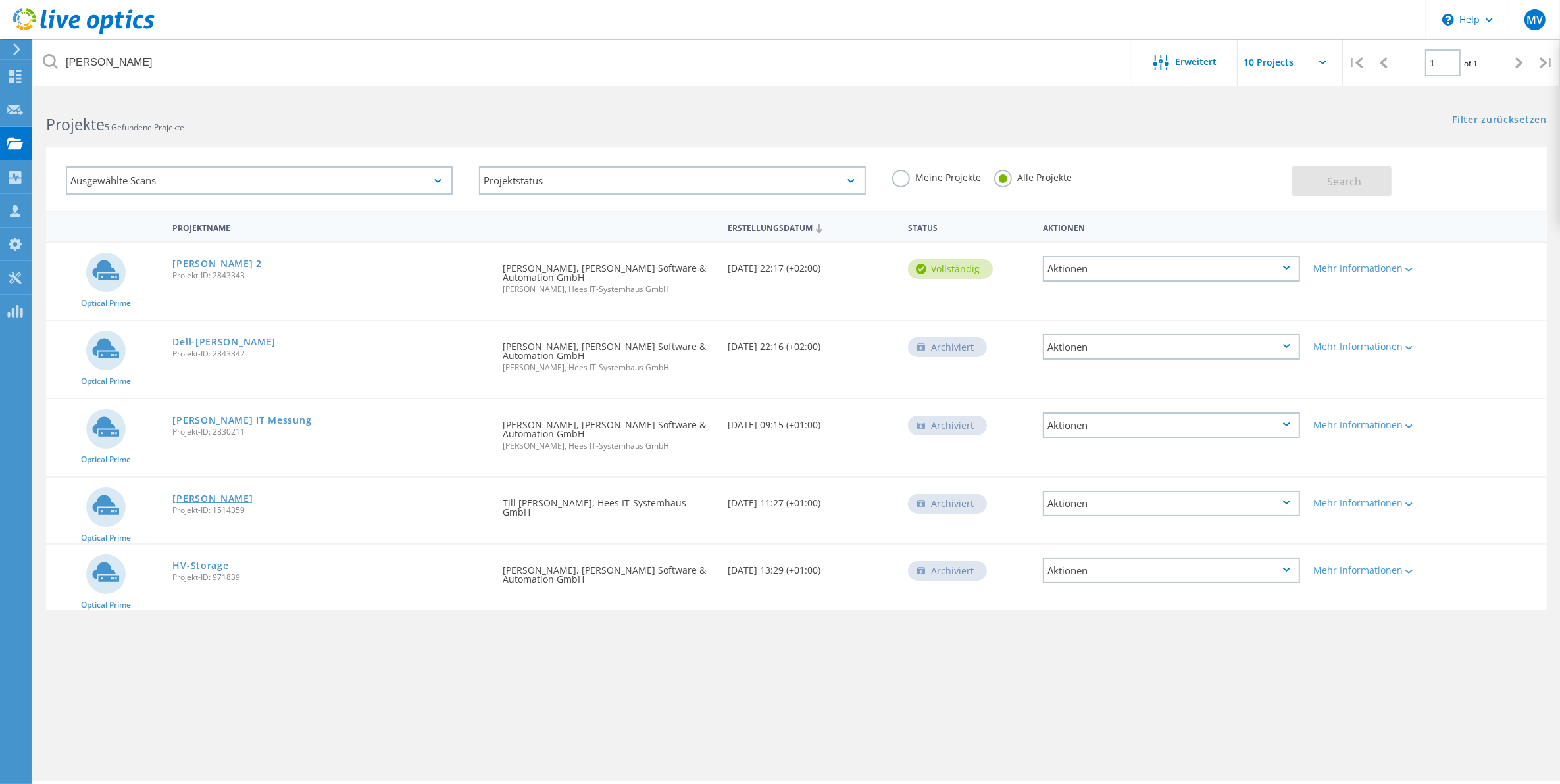
click at [210, 500] on link "[PERSON_NAME]" at bounding box center [213, 498] width 81 height 9
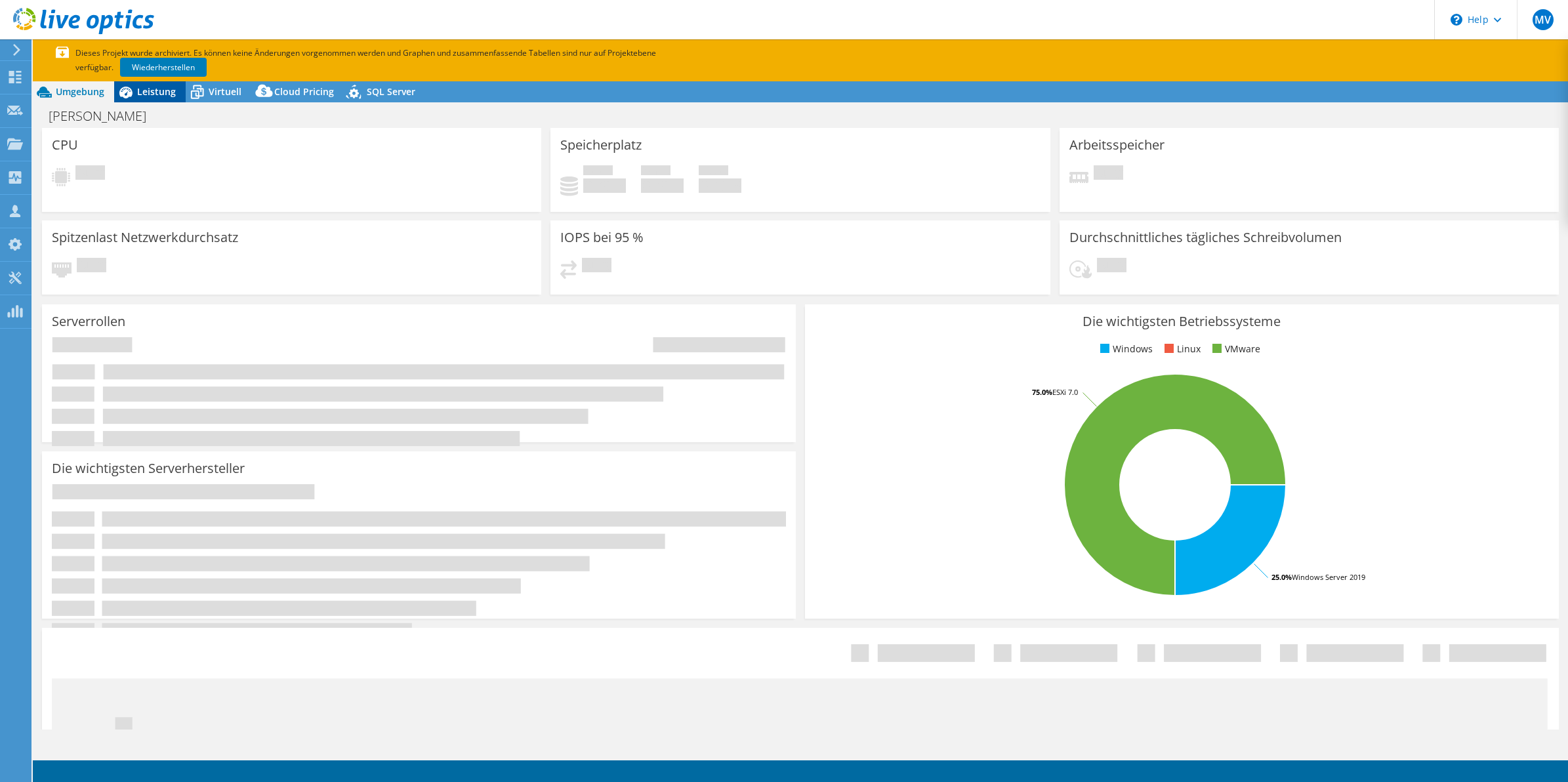
select select "USD"
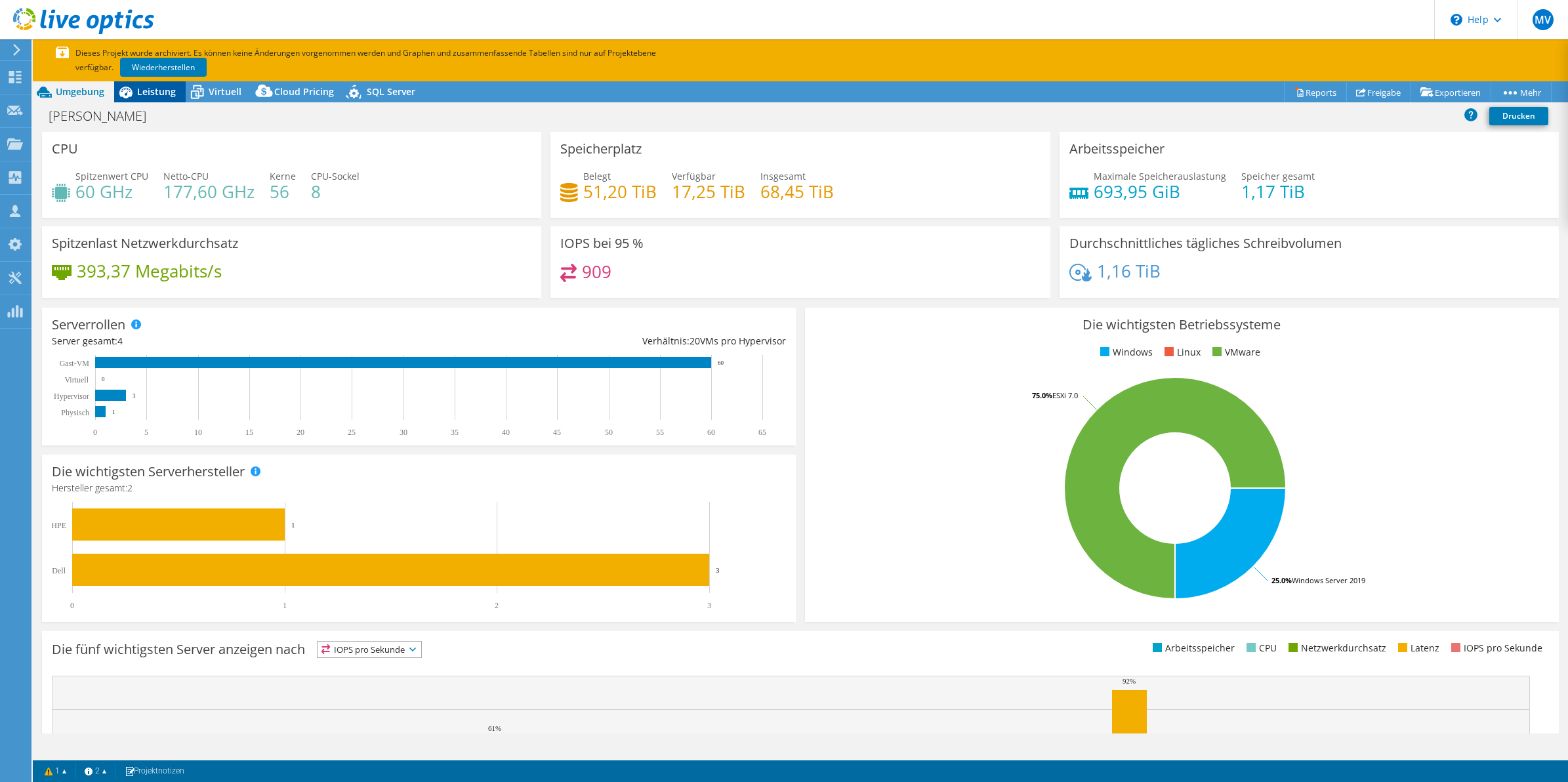
click at [154, 93] on span "Leistung" at bounding box center [156, 91] width 39 height 12
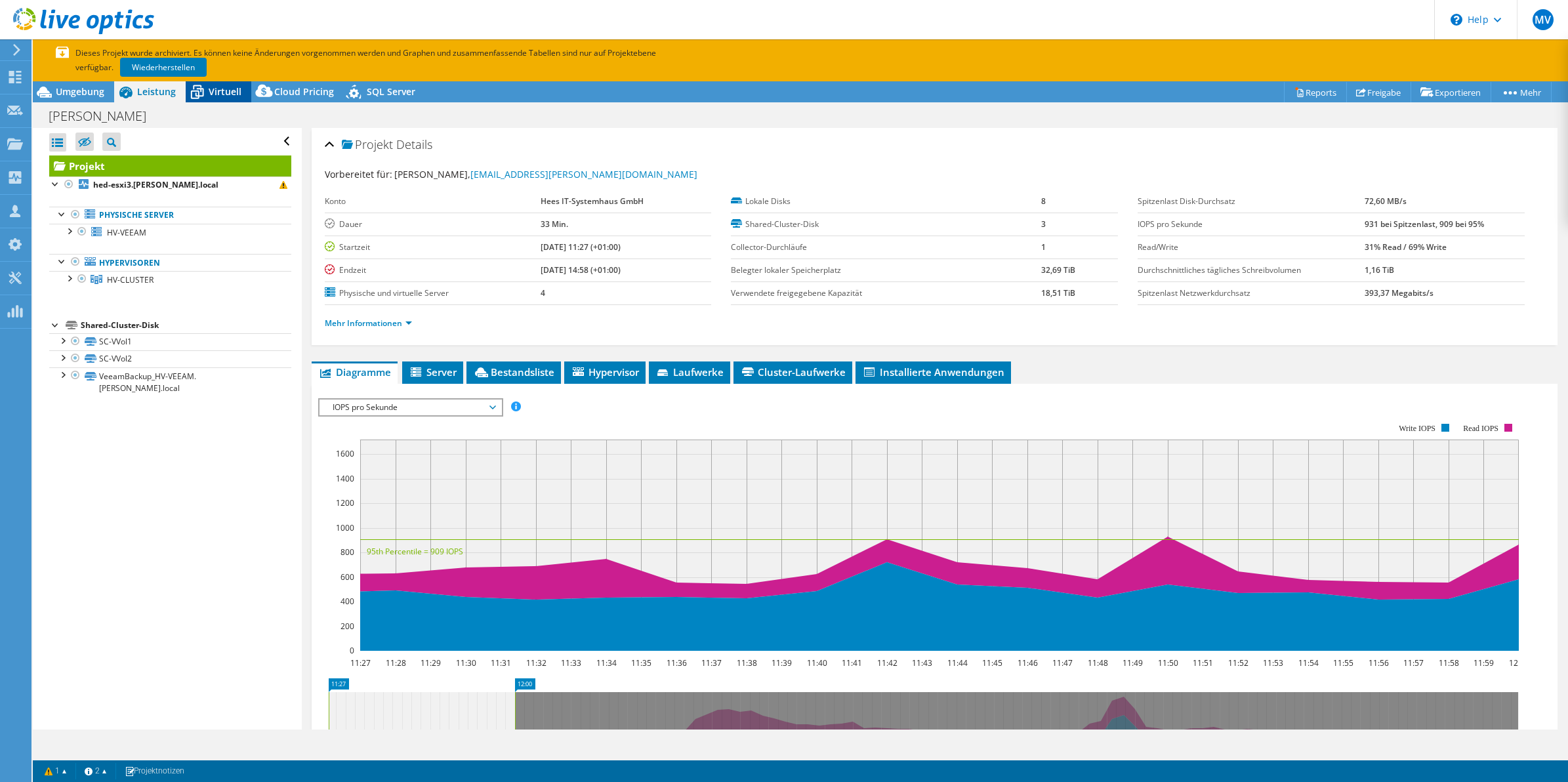
click at [194, 90] on icon at bounding box center [198, 93] width 13 height 11
